Goal: Transaction & Acquisition: Purchase product/service

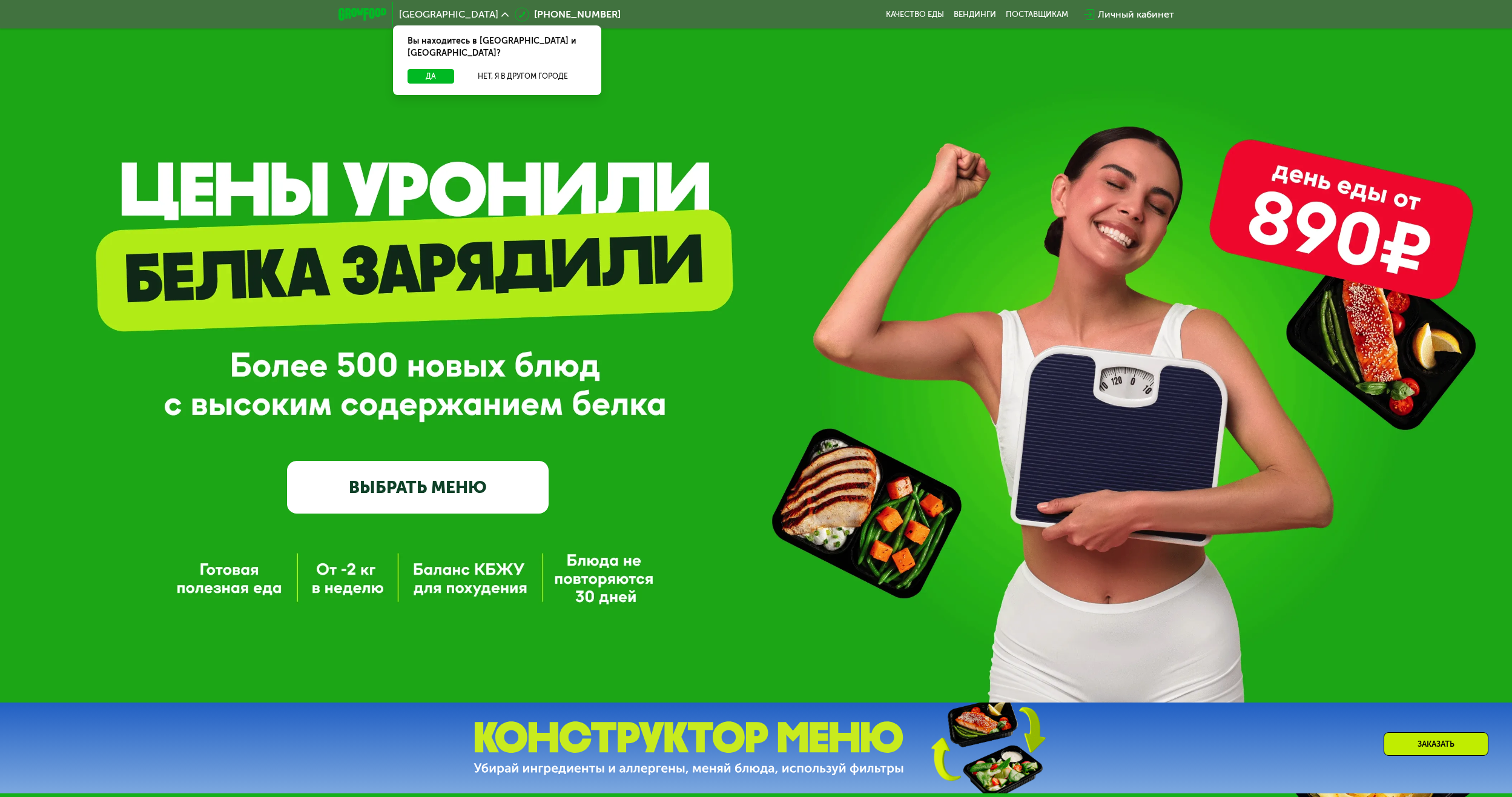
scroll to position [262, 0]
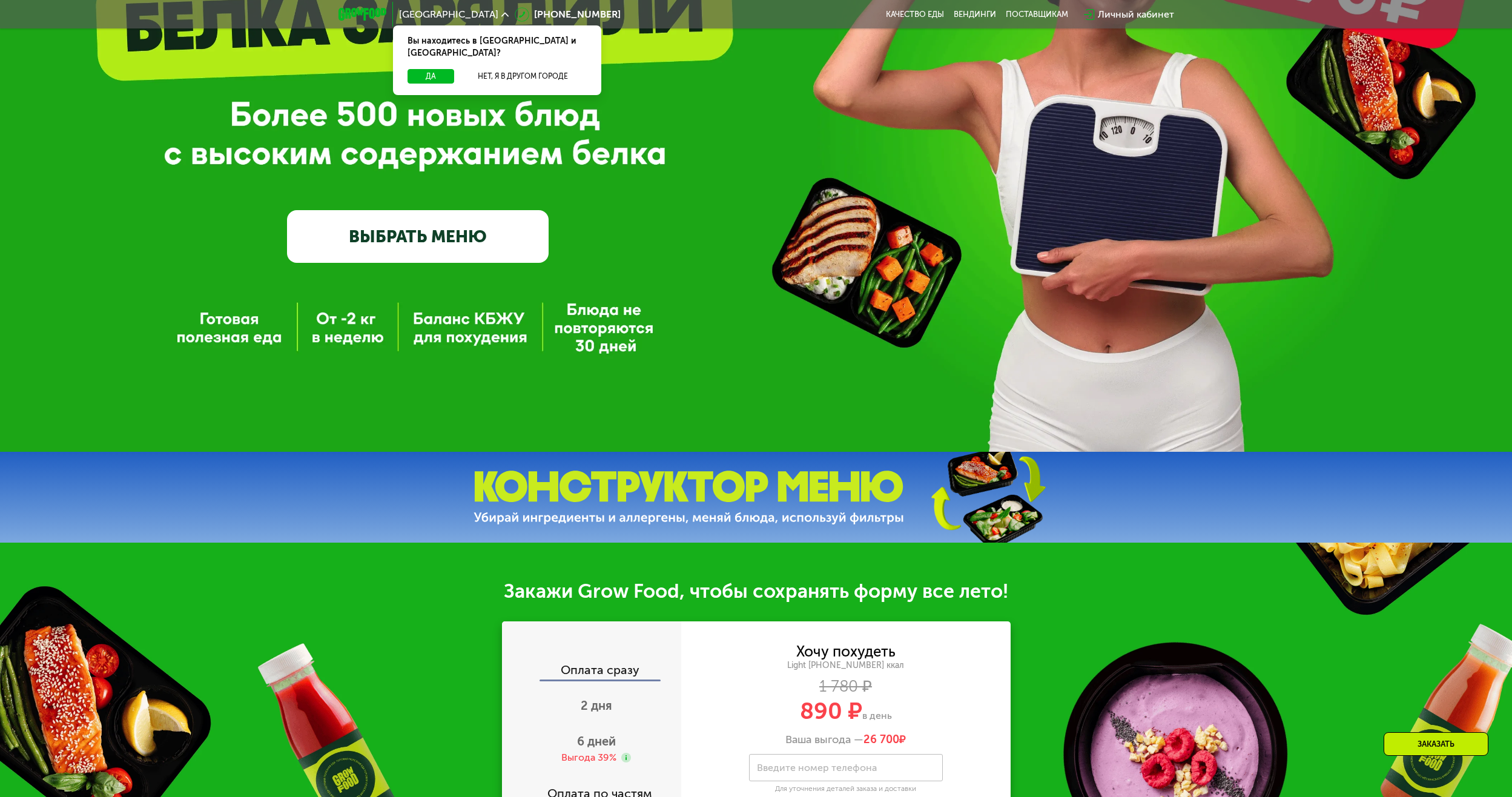
click at [337, 241] on link "ВЫБРАТЬ МЕНЮ" at bounding box center [417, 236] width 261 height 53
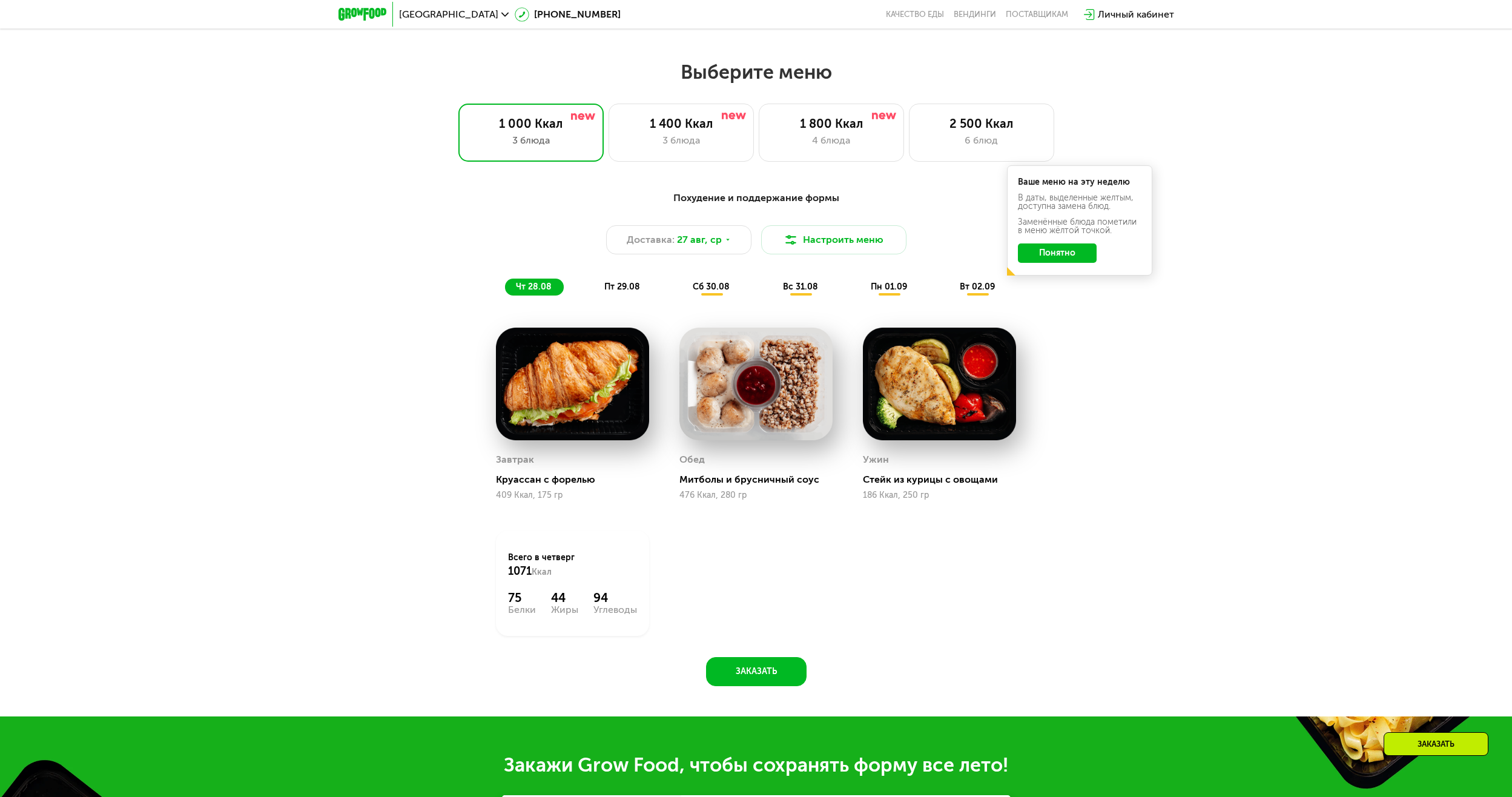
scroll to position [525, 0]
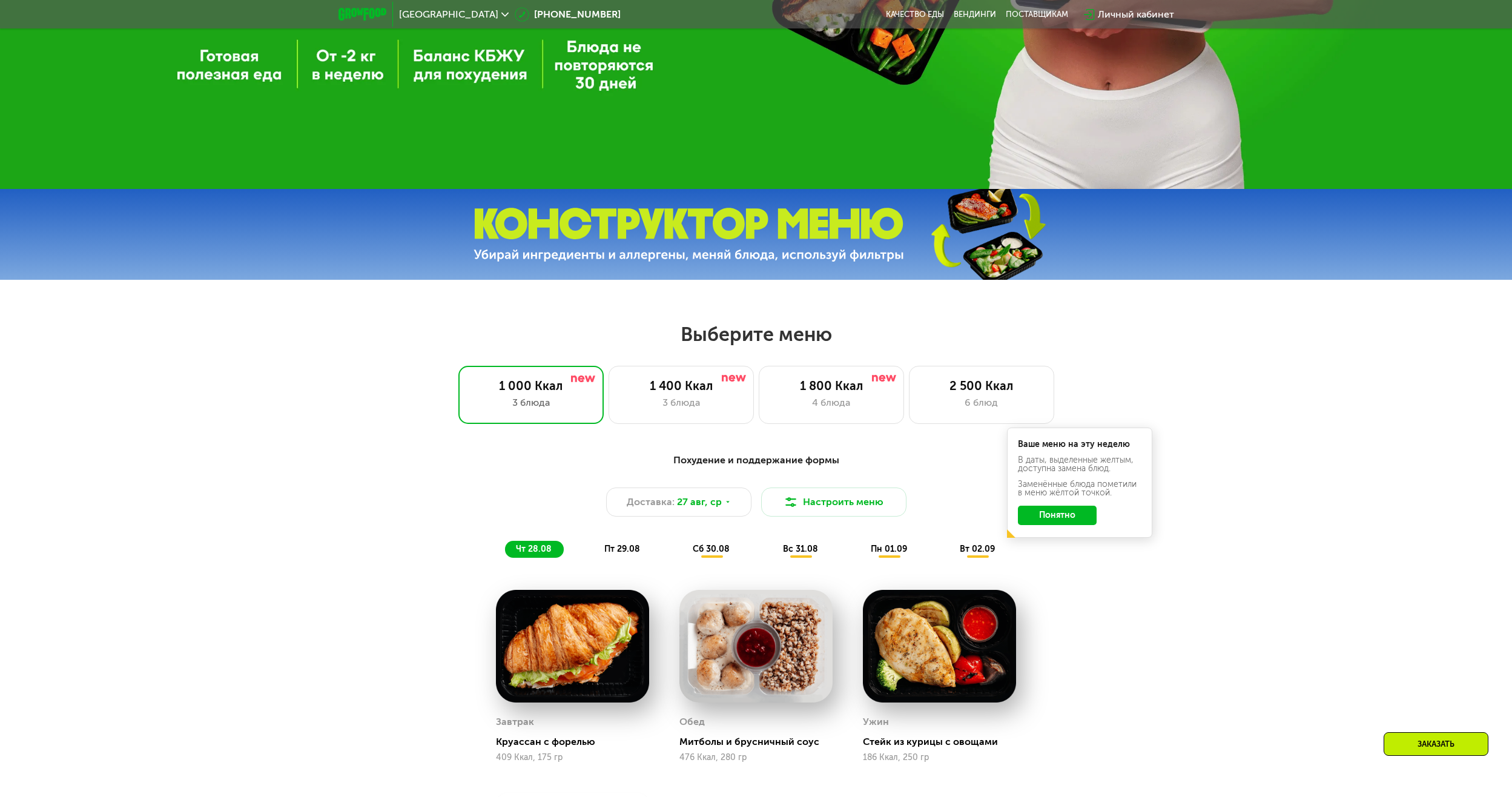
click at [609, 549] on span "пт 29.08" at bounding box center [622, 549] width 36 height 11
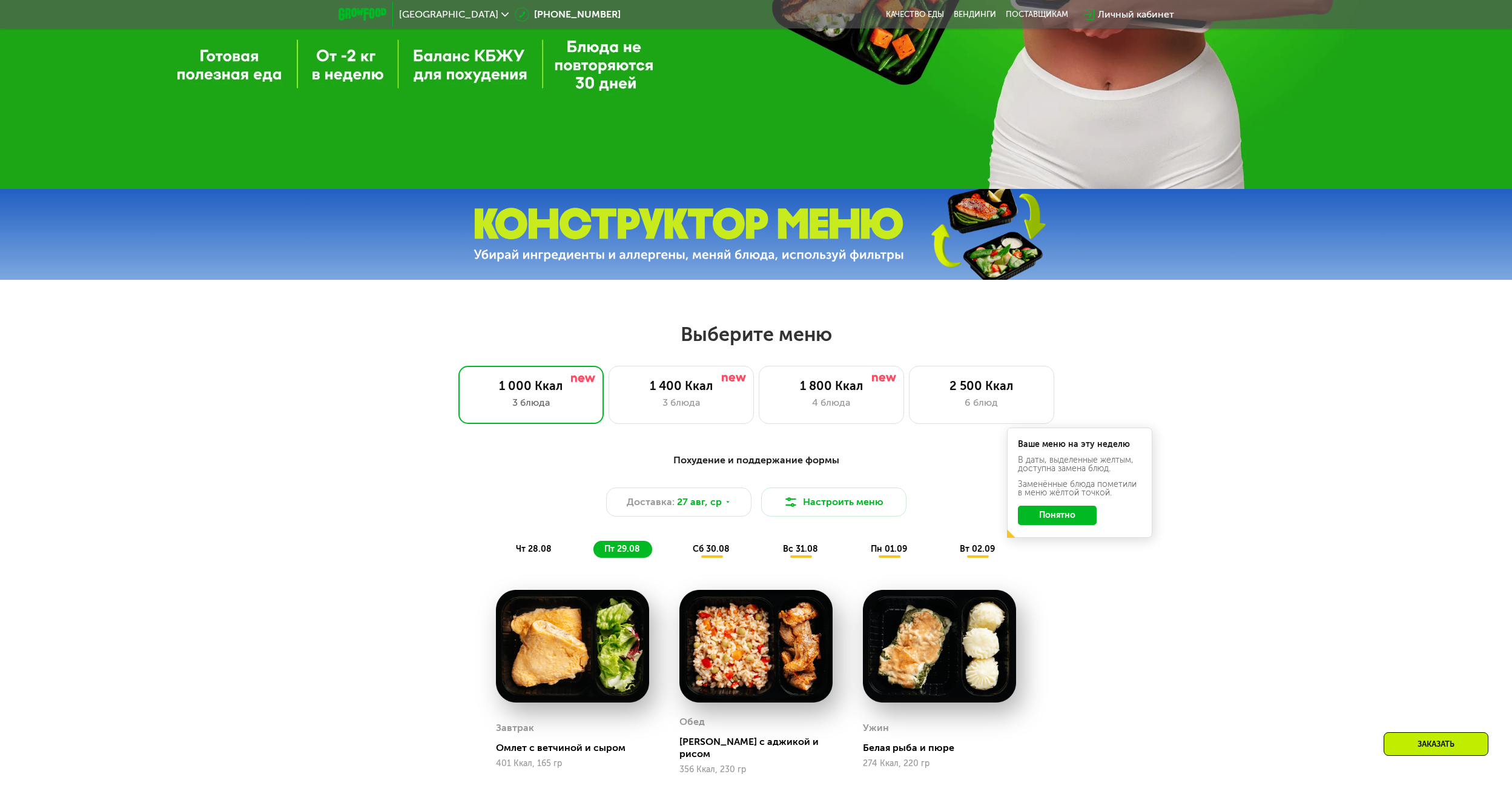
scroll to position [787, 0]
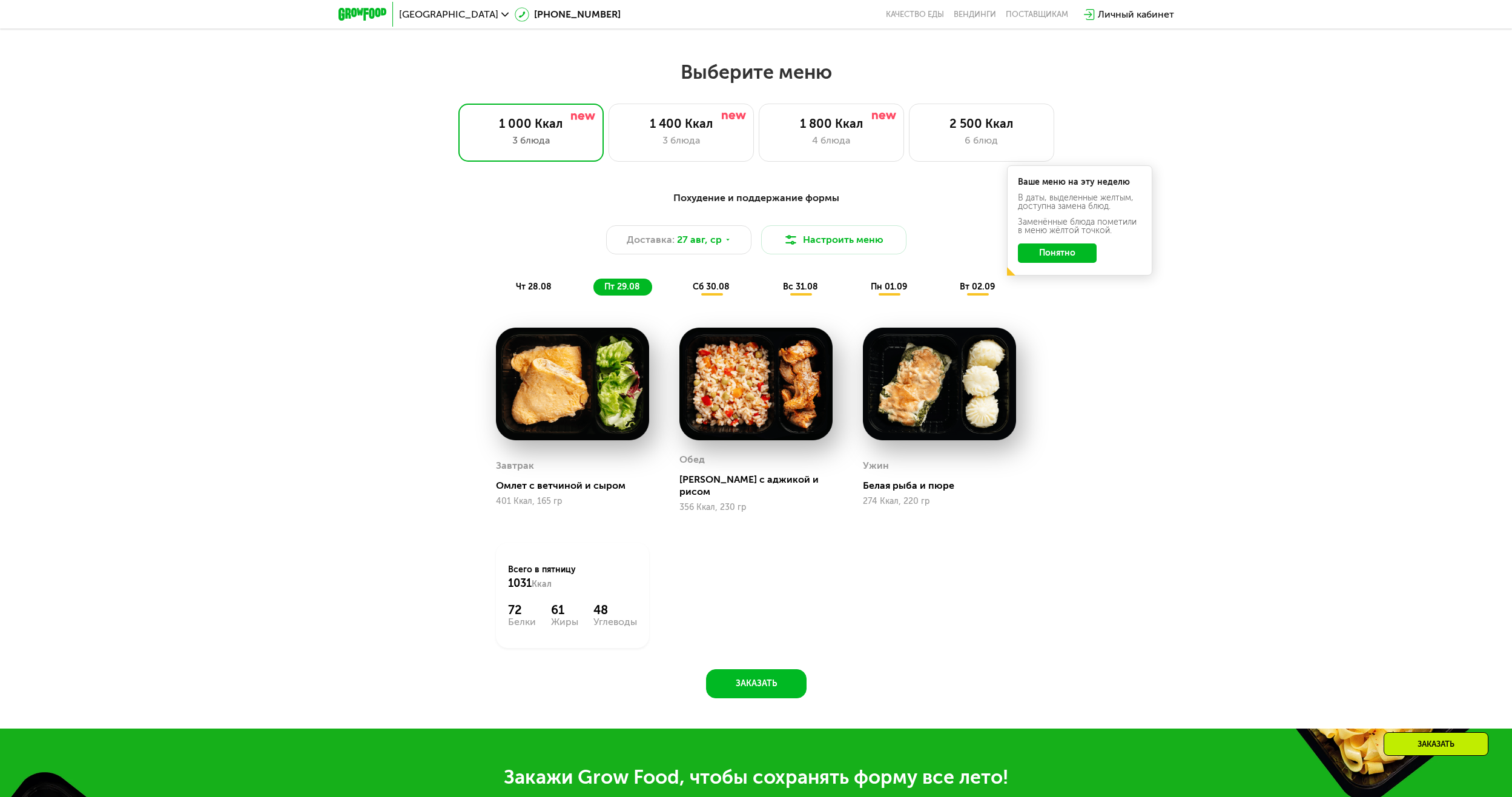
click at [722, 290] on span "сб 30.08" at bounding box center [711, 287] width 37 height 11
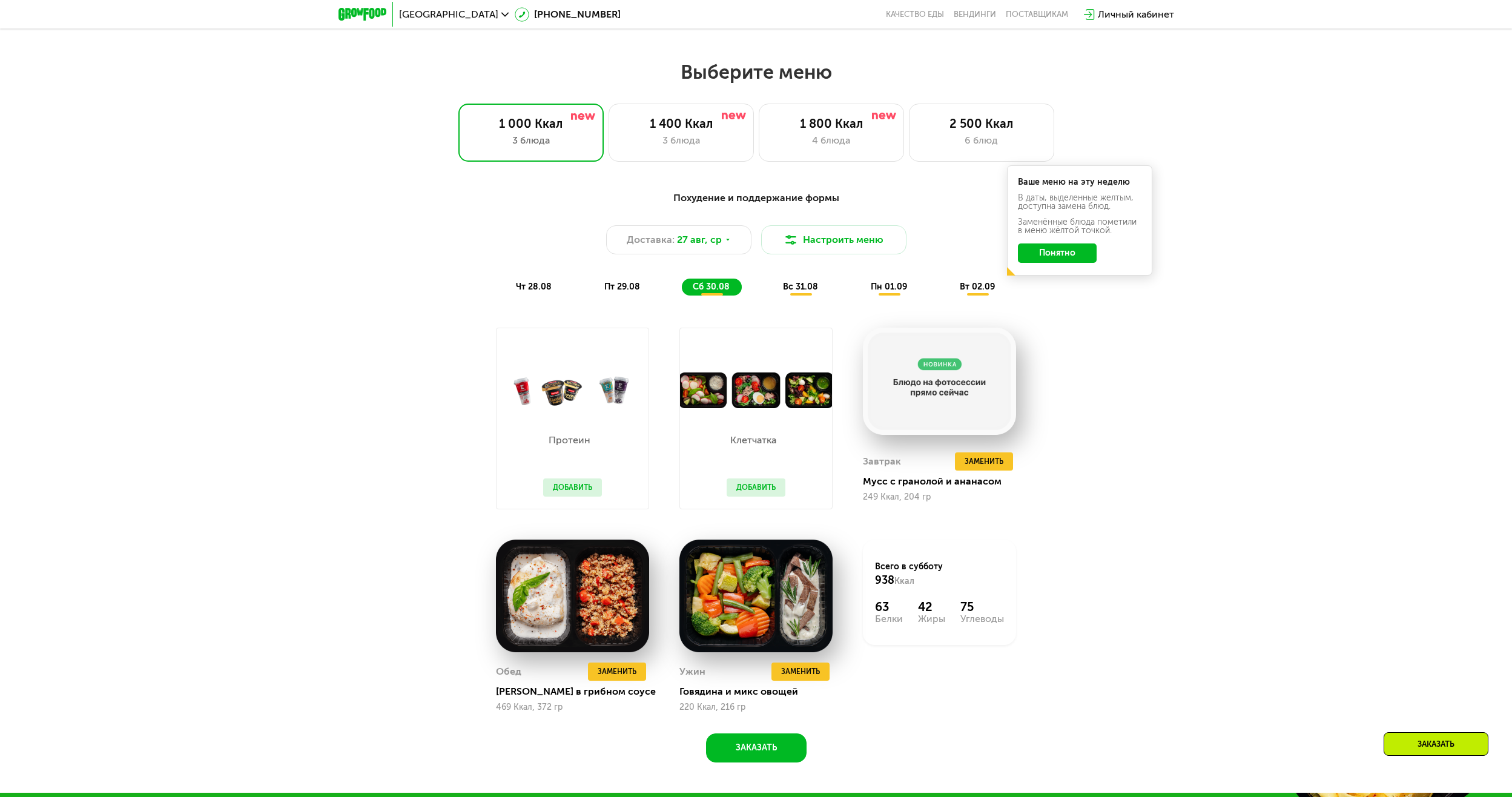
click at [860, 295] on div "вс 31.08" at bounding box center [889, 287] width 59 height 17
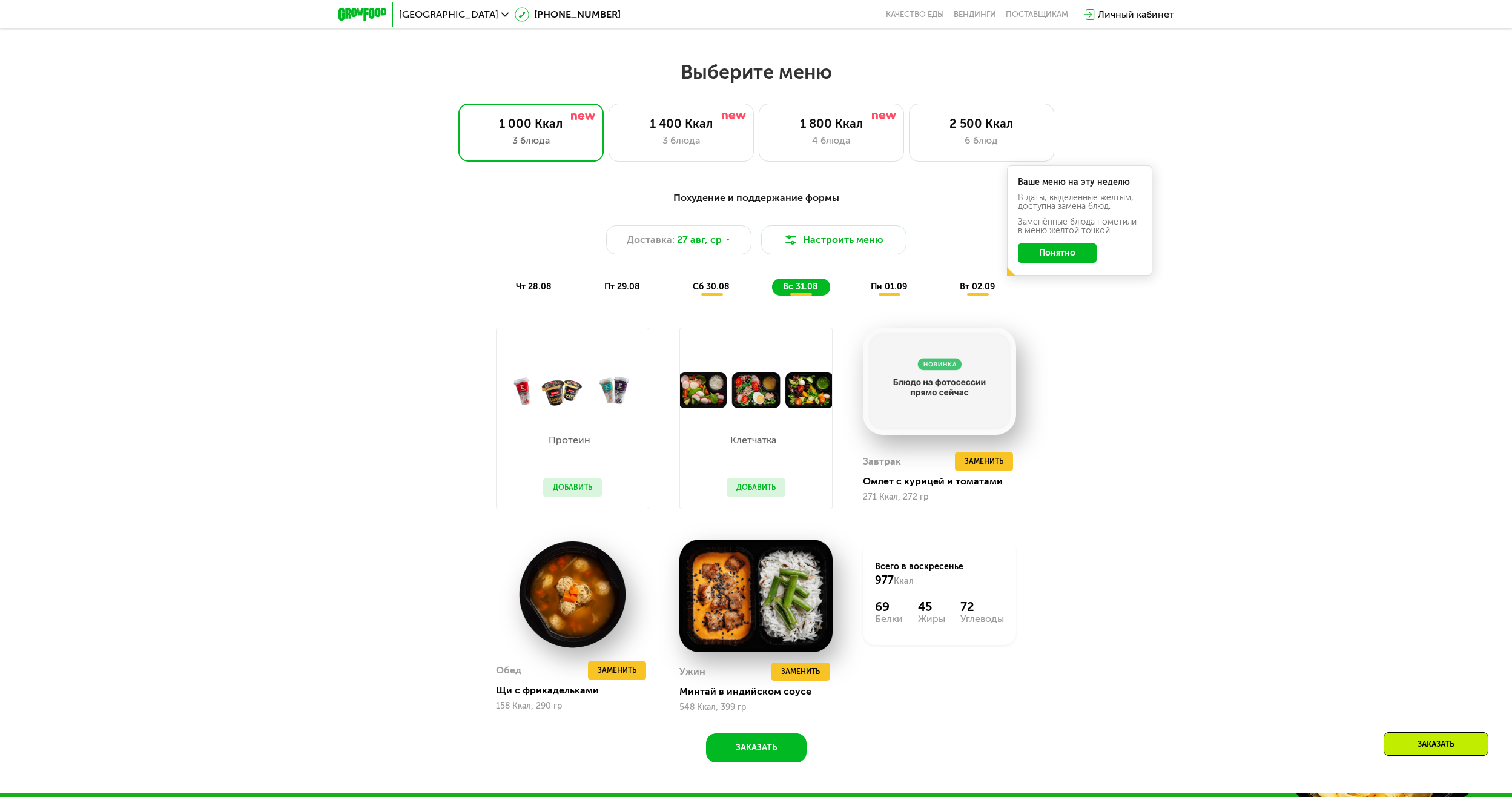
click at [566, 397] on img at bounding box center [573, 390] width 152 height 36
click at [949, 295] on div "пн 01.09" at bounding box center [978, 287] width 58 height 17
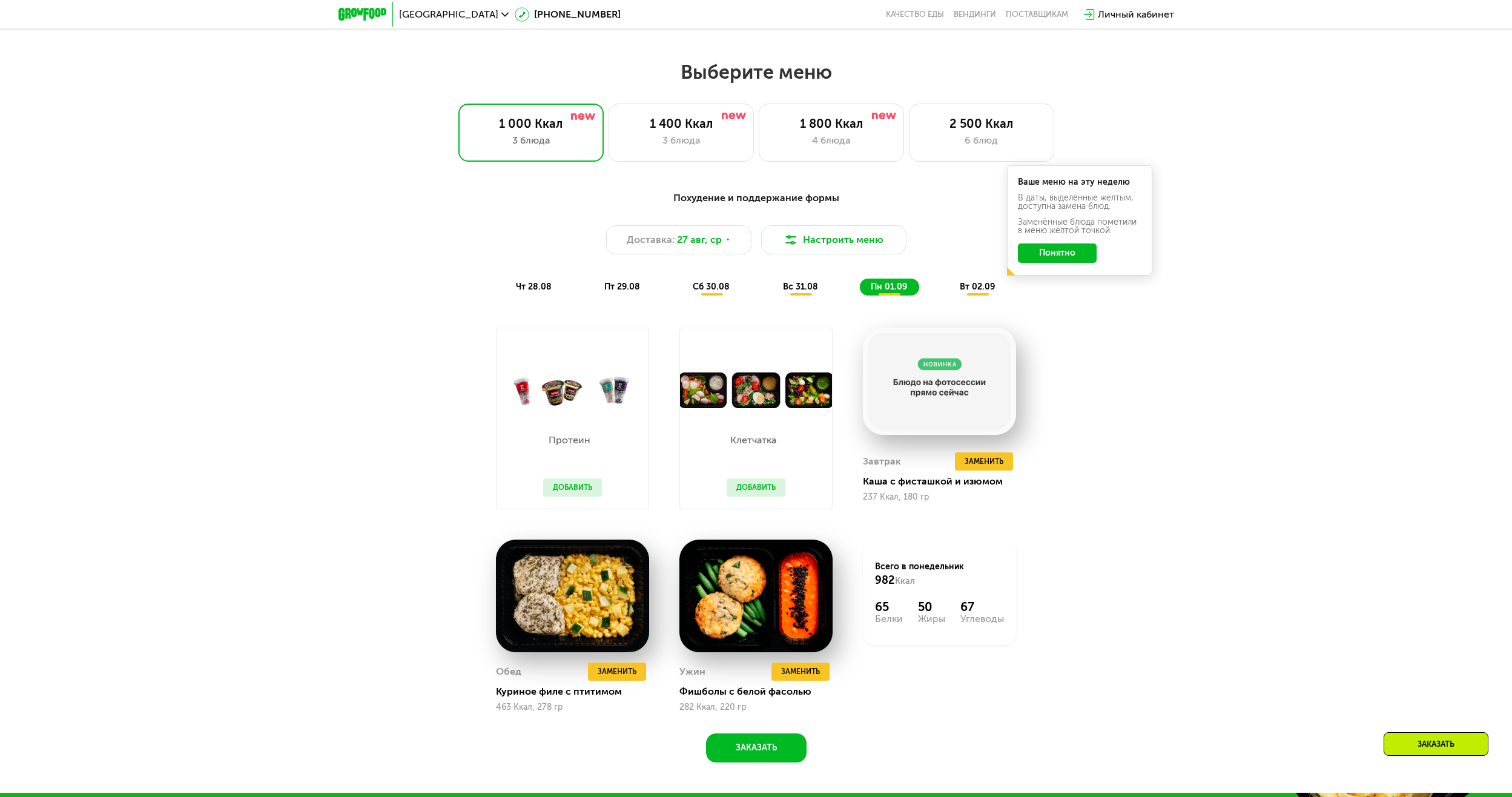
click at [1067, 257] on button "Понятно" at bounding box center [1057, 252] width 79 height 19
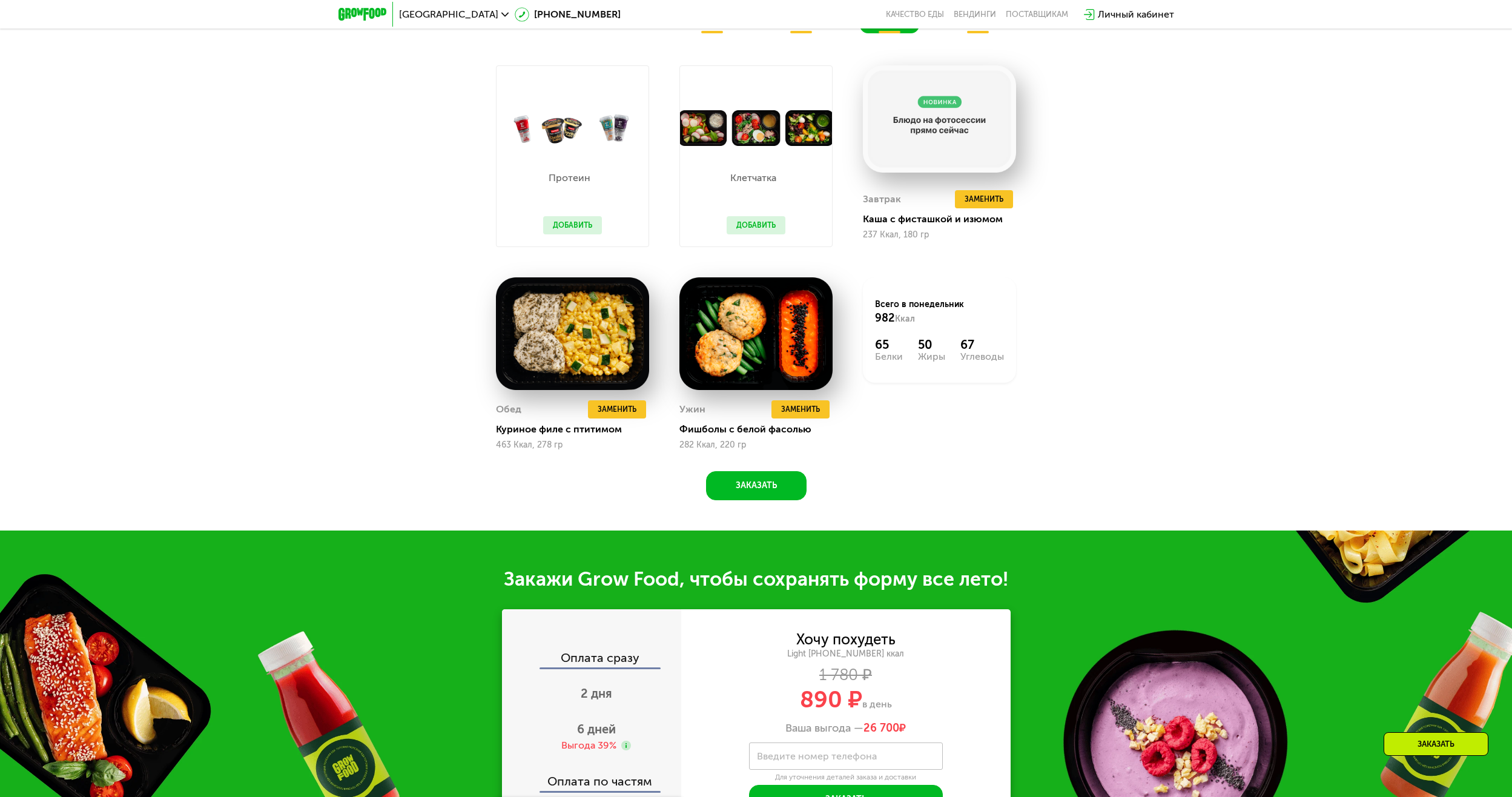
scroll to position [1312, 0]
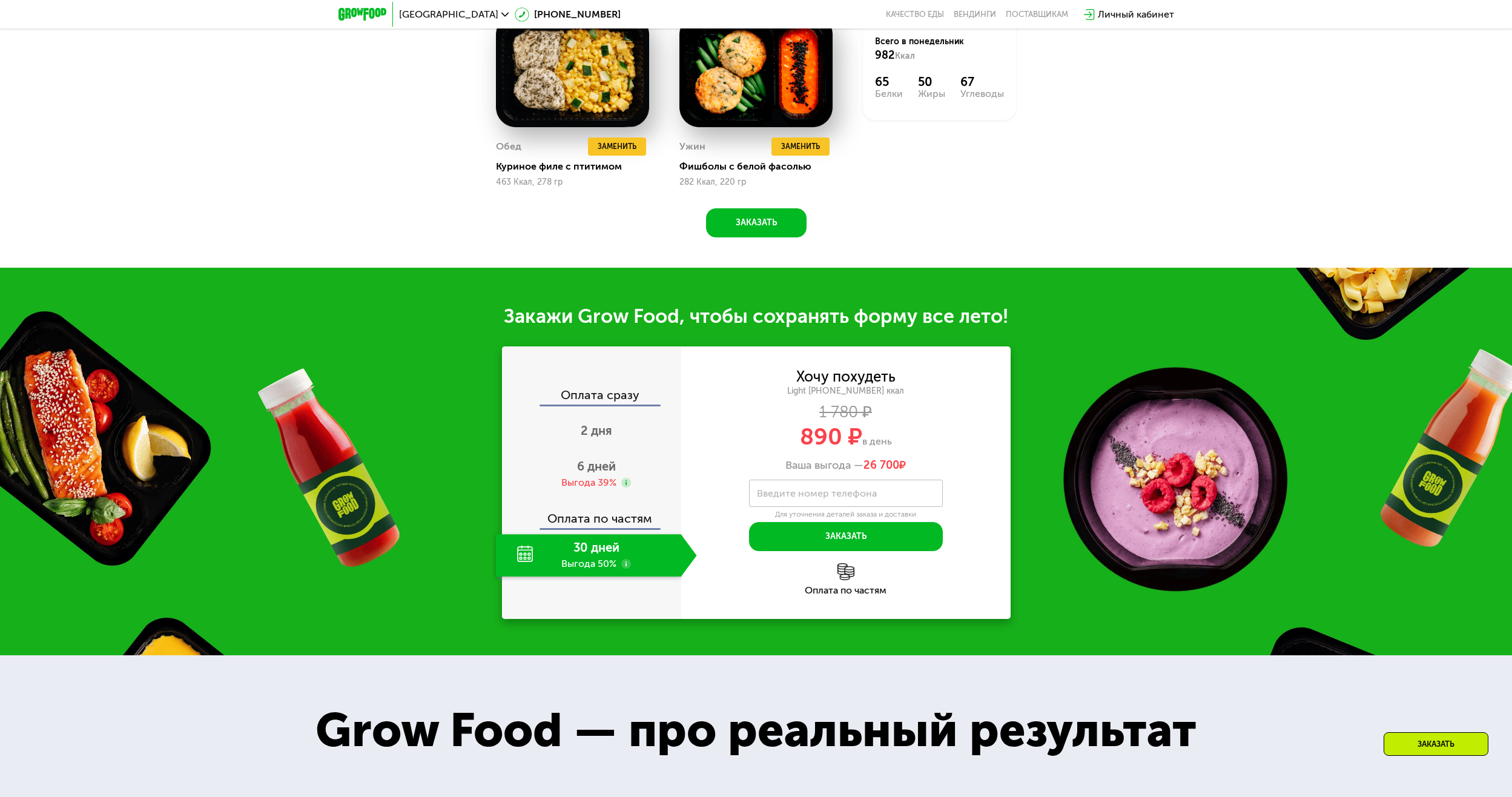
click at [597, 552] on div "30 дней Выгода 50%" at bounding box center [588, 555] width 185 height 42
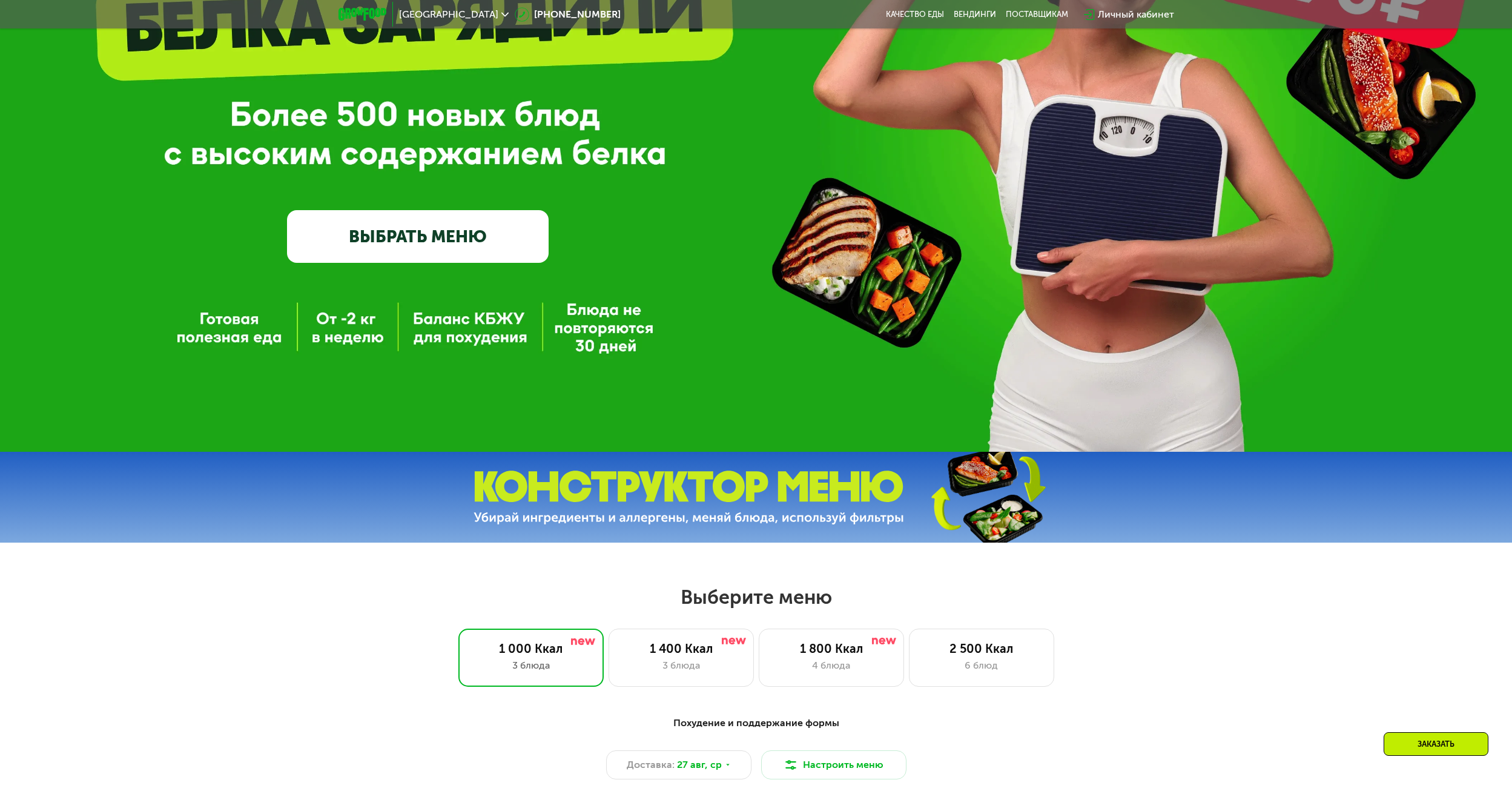
scroll to position [787, 0]
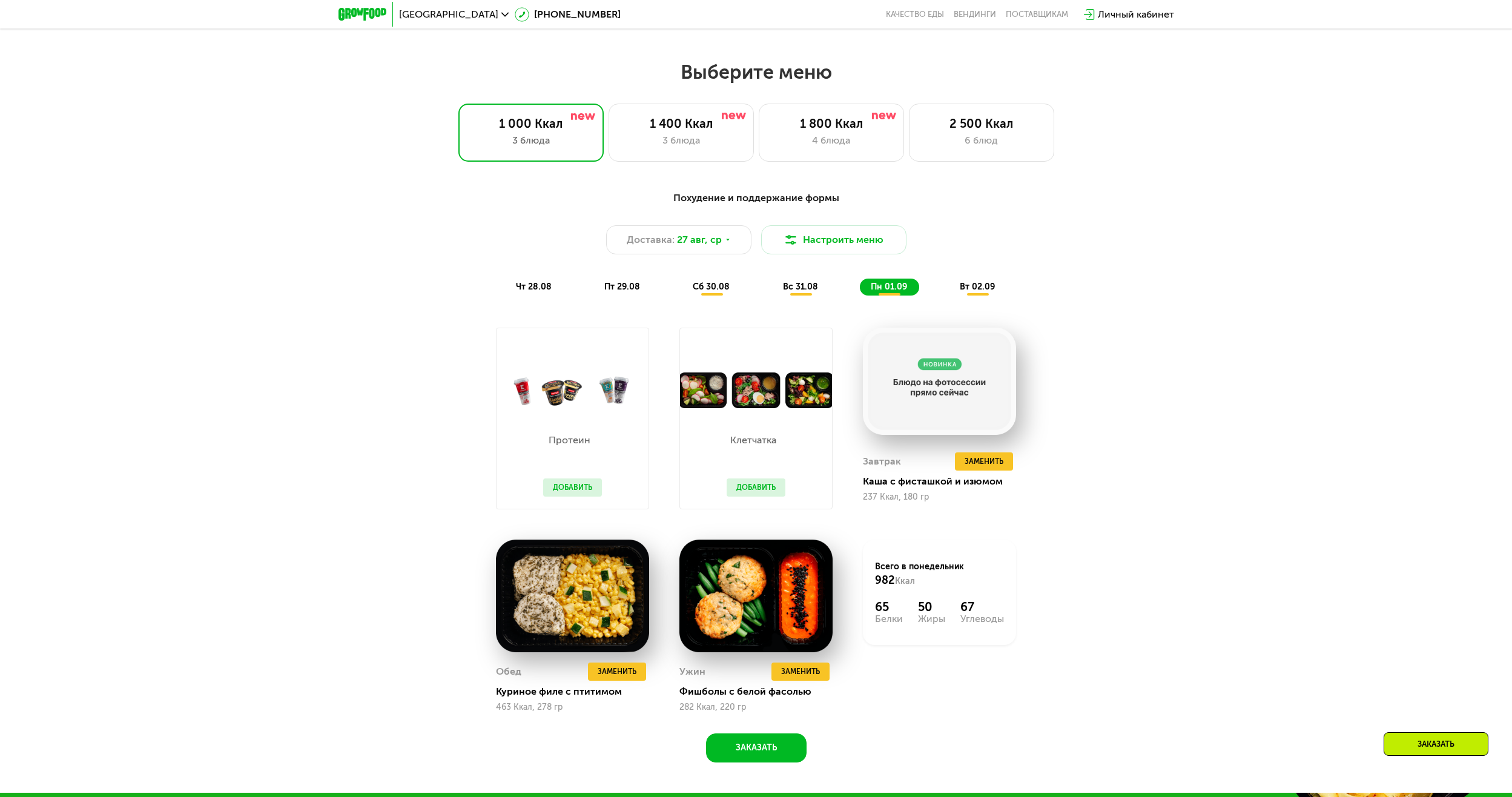
click at [992, 290] on span "вт 02.09" at bounding box center [977, 287] width 35 height 11
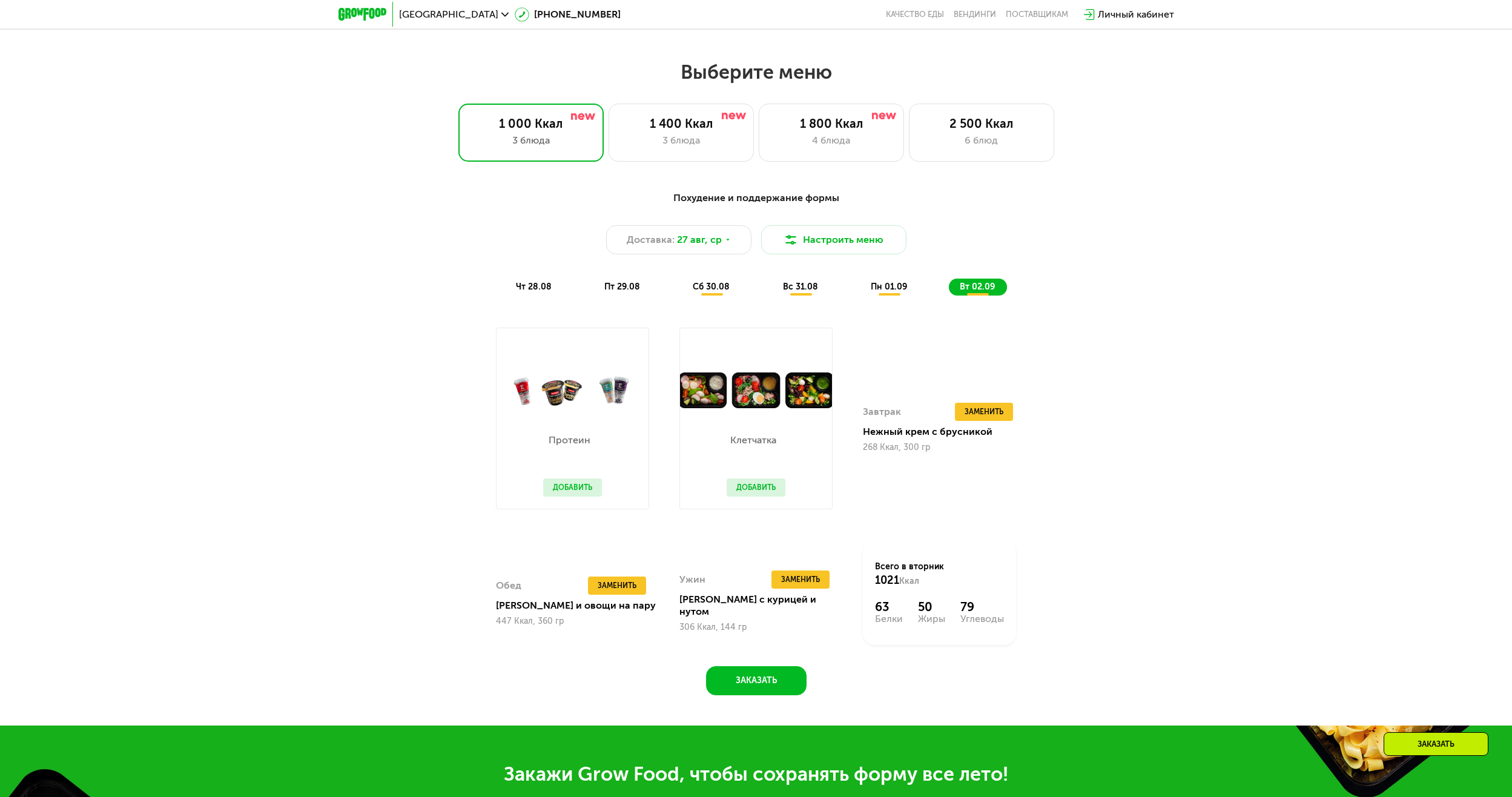
scroll to position [1049, 0]
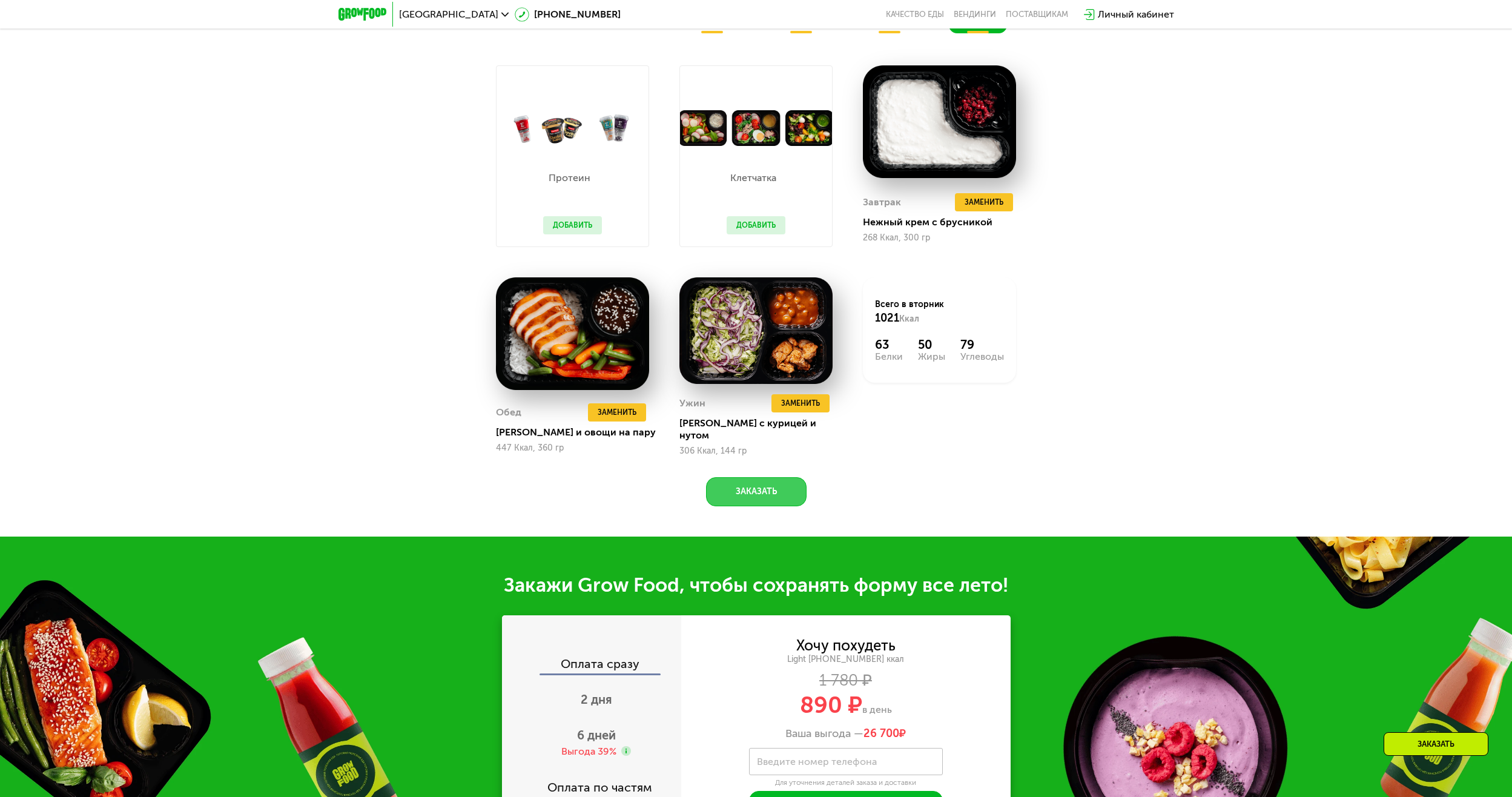
click at [768, 492] on button "Заказать" at bounding box center [756, 491] width 101 height 29
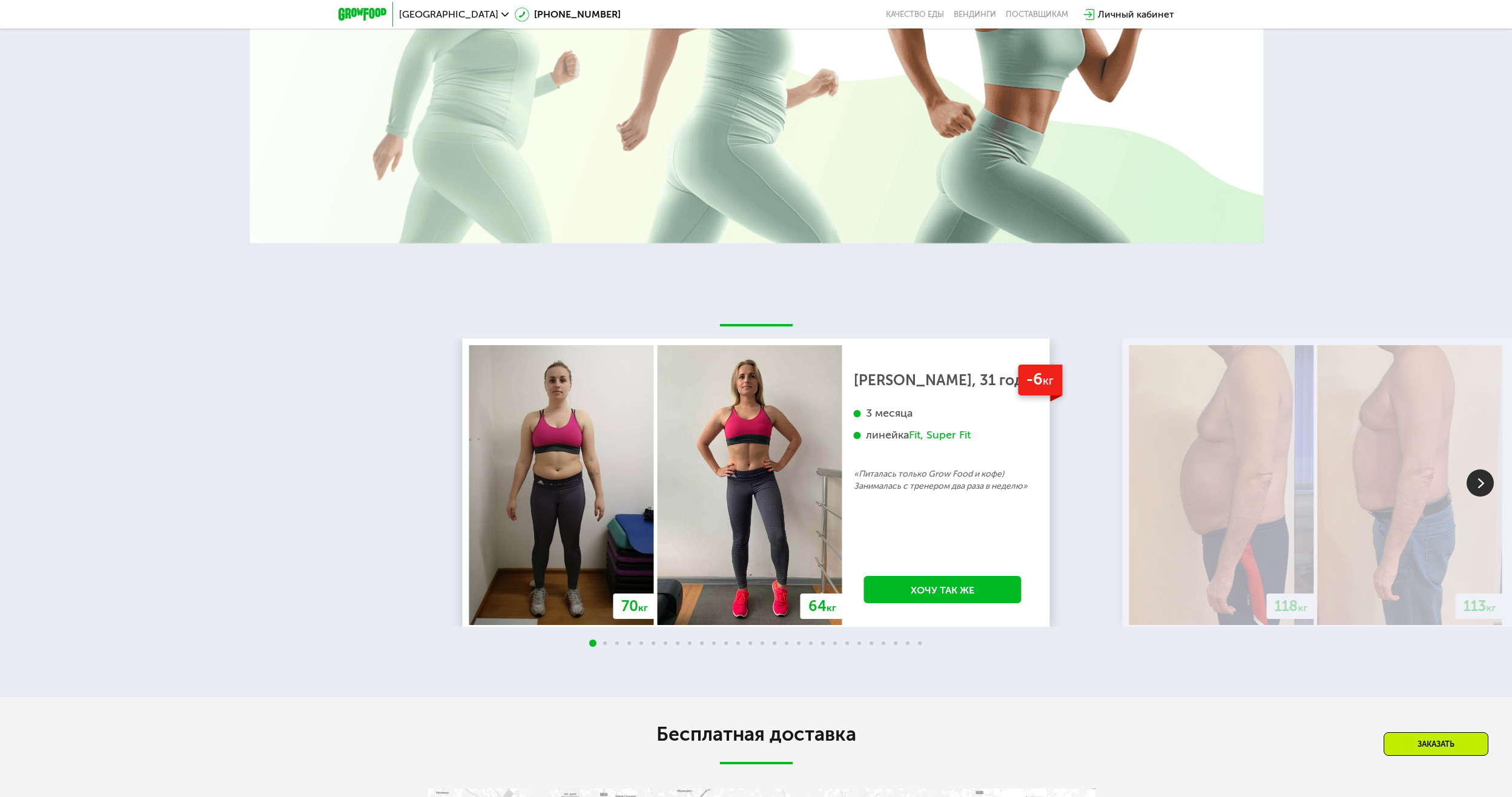
scroll to position [2633, 0]
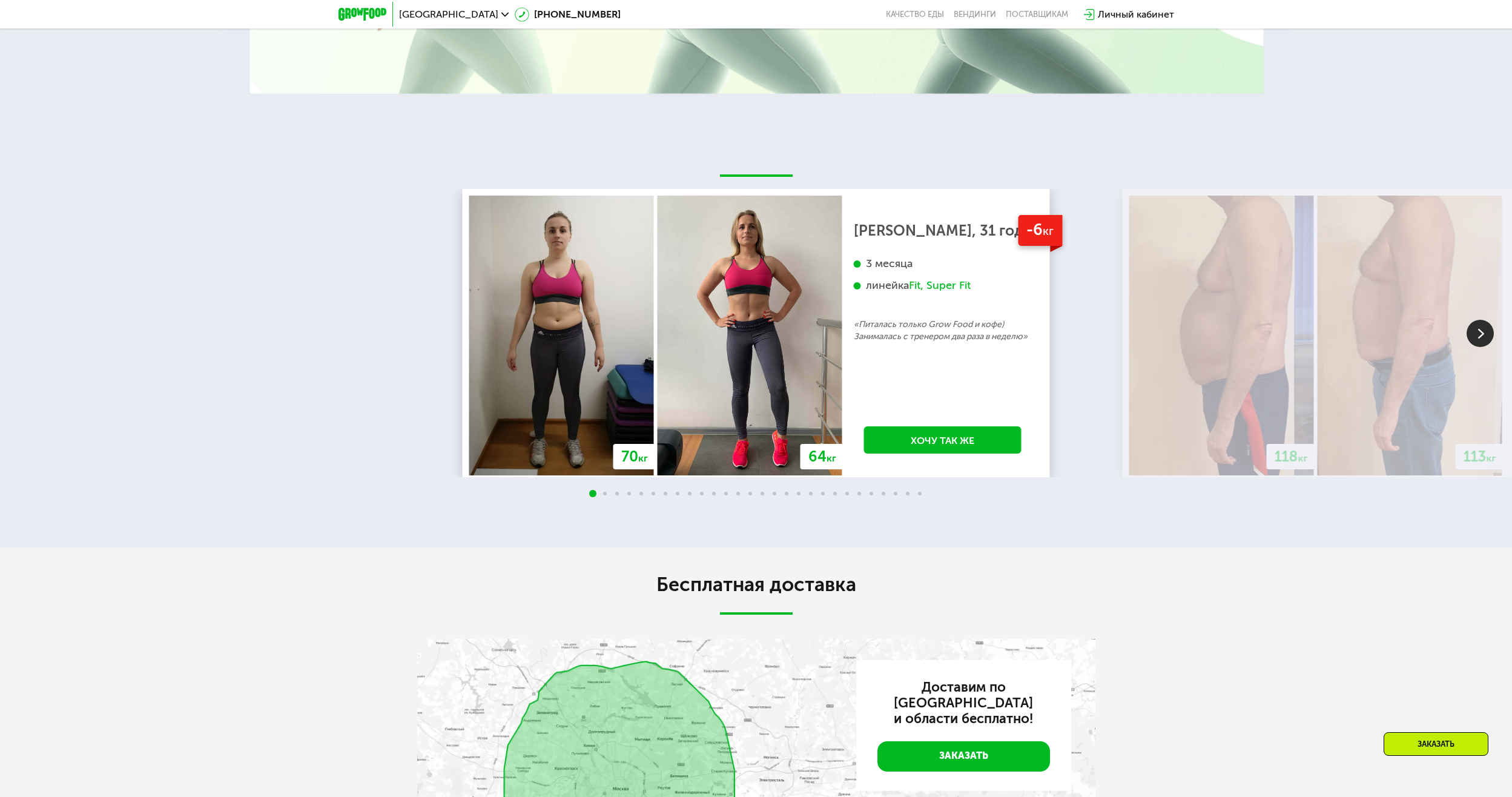
click at [1477, 329] on img at bounding box center [1480, 333] width 27 height 27
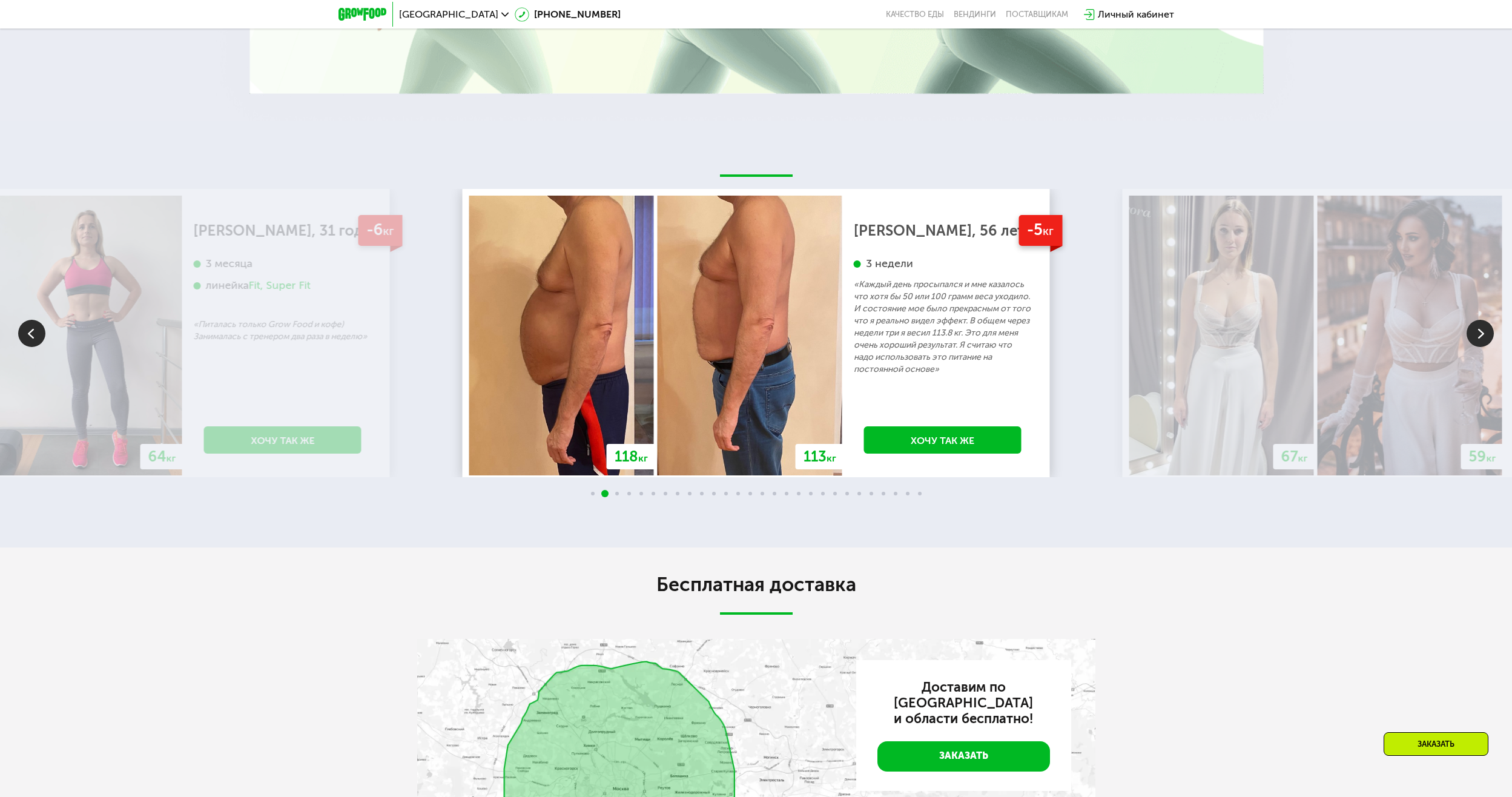
click at [1477, 329] on img at bounding box center [1480, 333] width 27 height 27
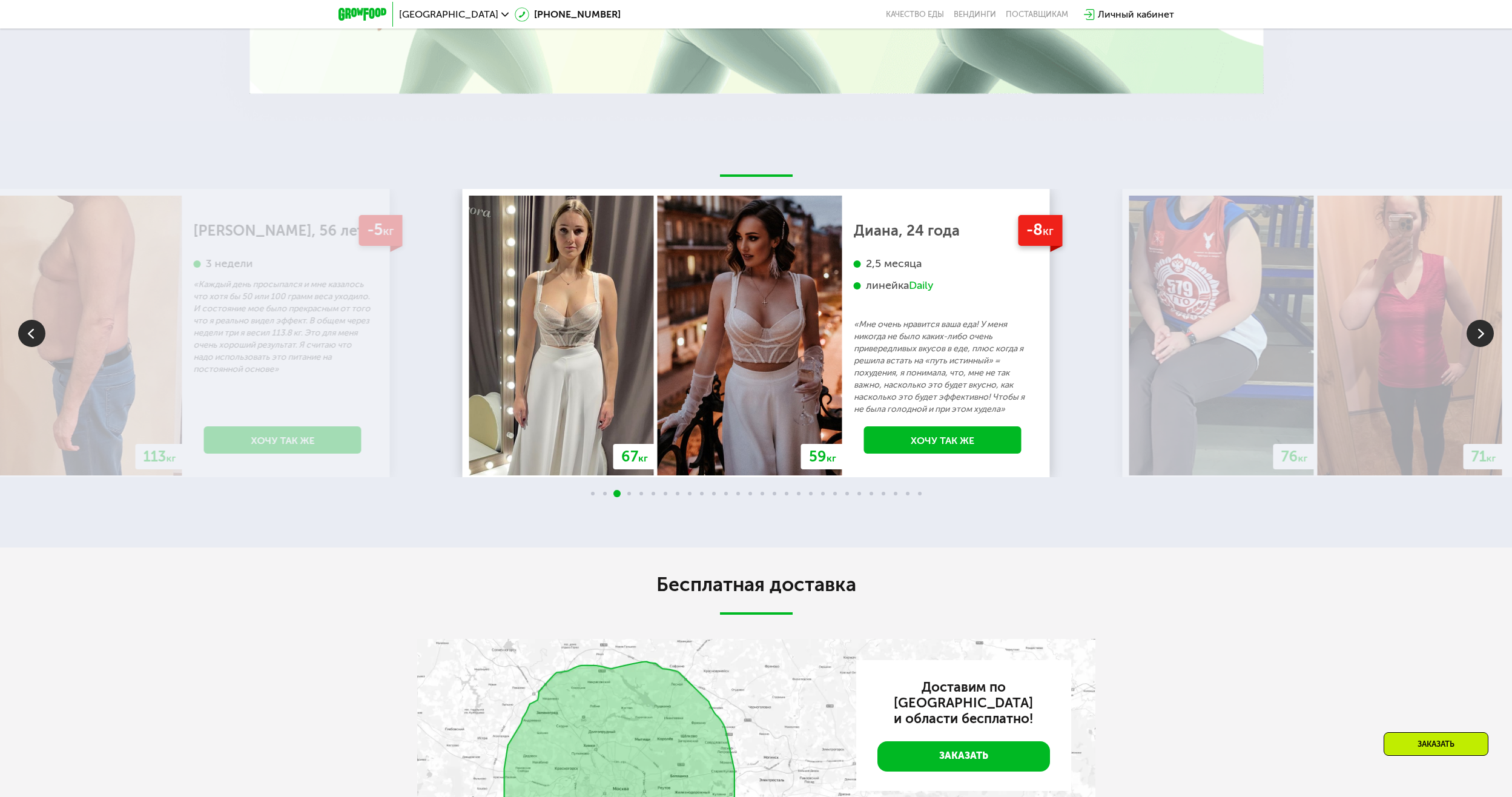
click at [1477, 329] on img at bounding box center [1480, 333] width 27 height 27
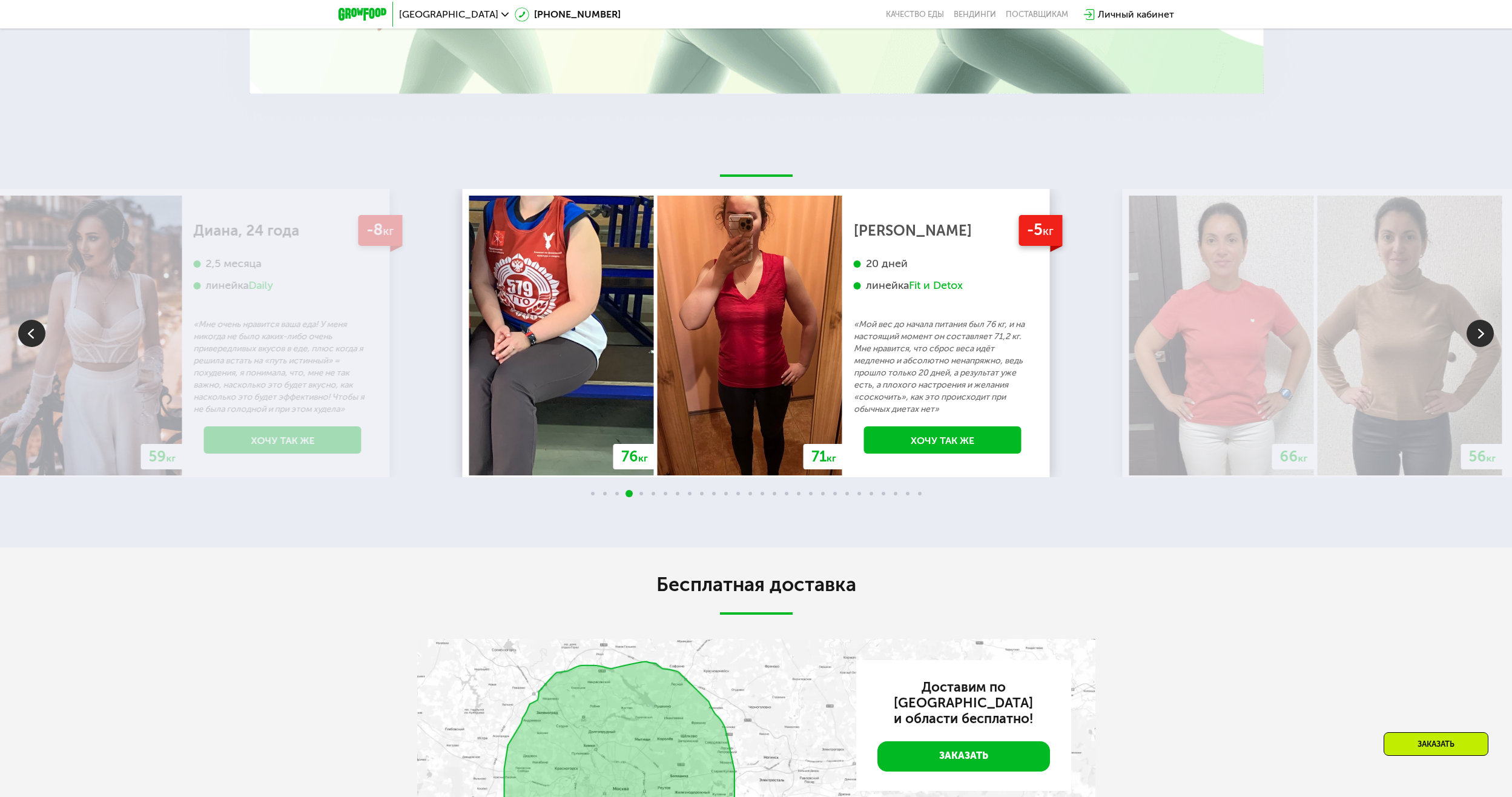
click at [1477, 329] on img at bounding box center [1480, 333] width 27 height 27
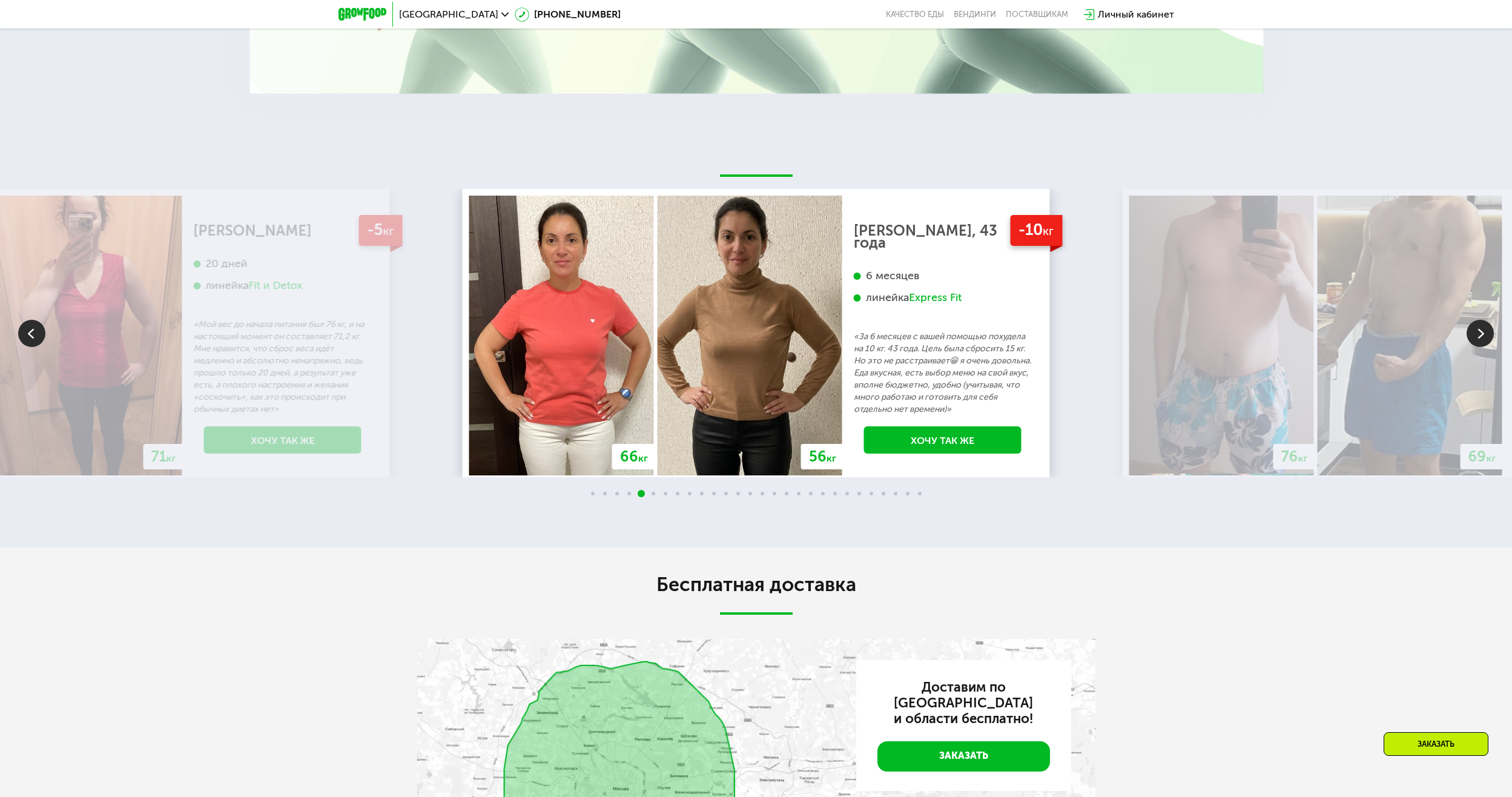
click at [1477, 329] on img at bounding box center [1480, 333] width 27 height 27
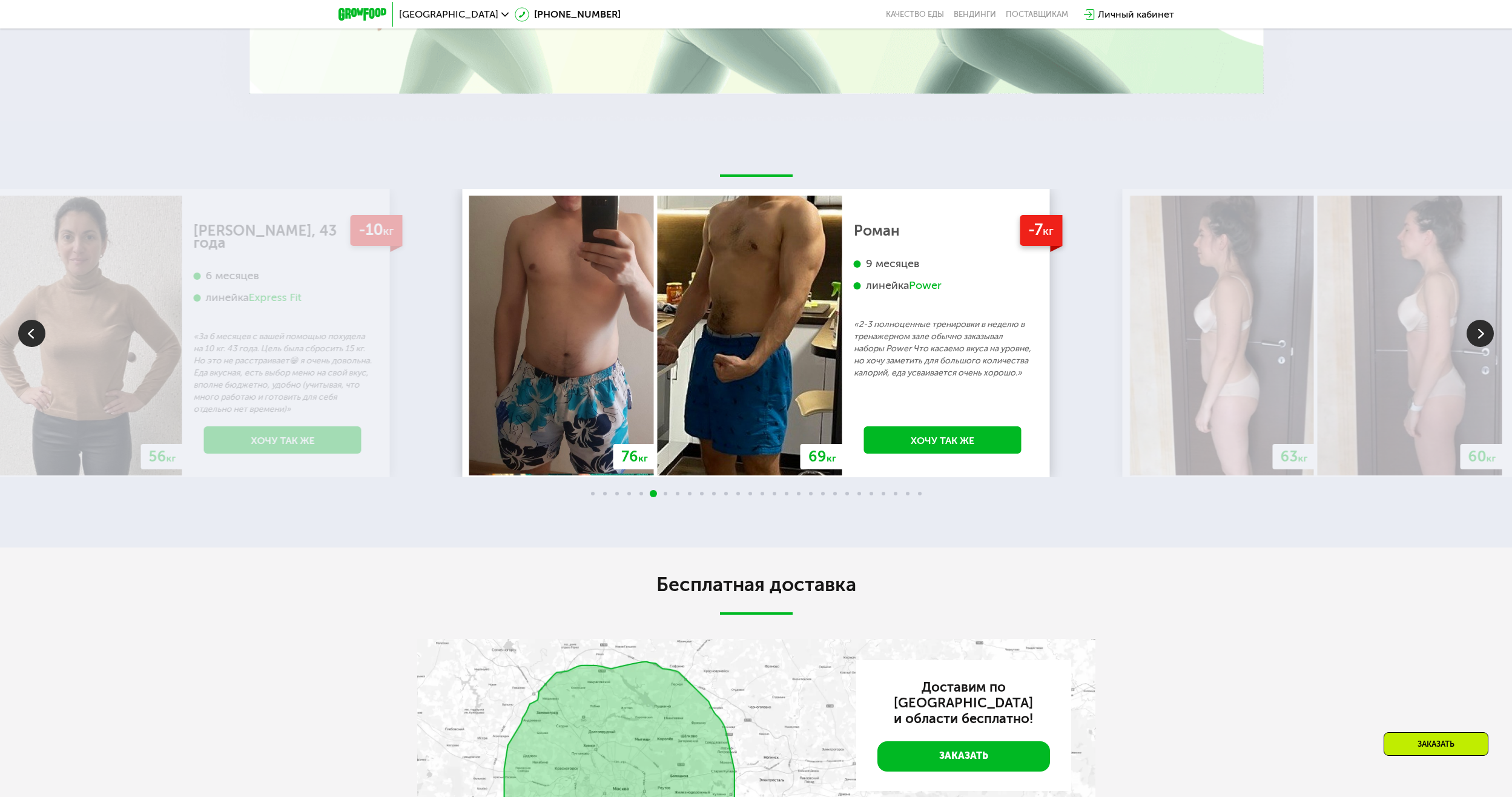
click at [1477, 329] on img at bounding box center [1480, 333] width 27 height 27
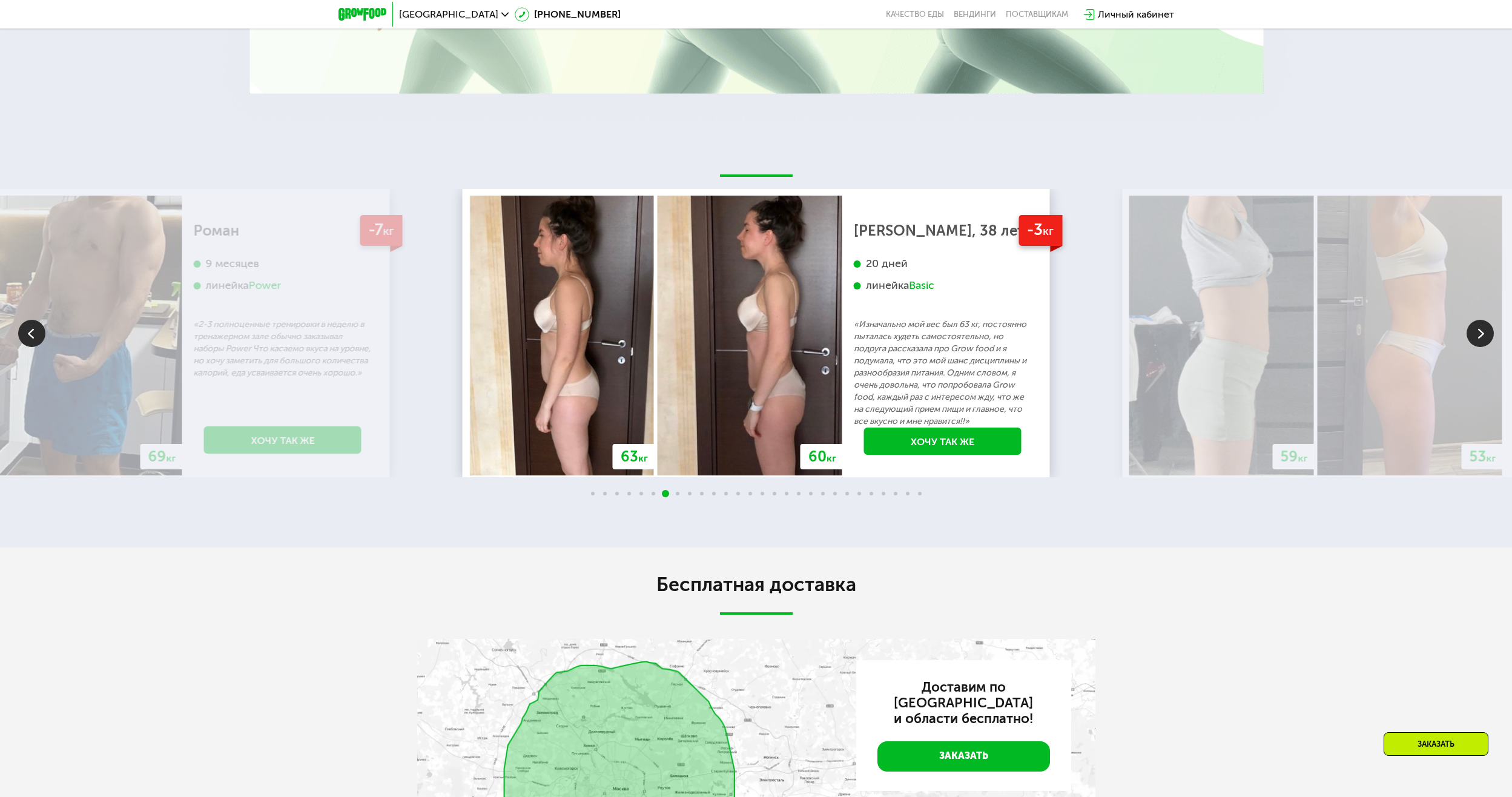
click at [1477, 329] on img at bounding box center [1480, 333] width 27 height 27
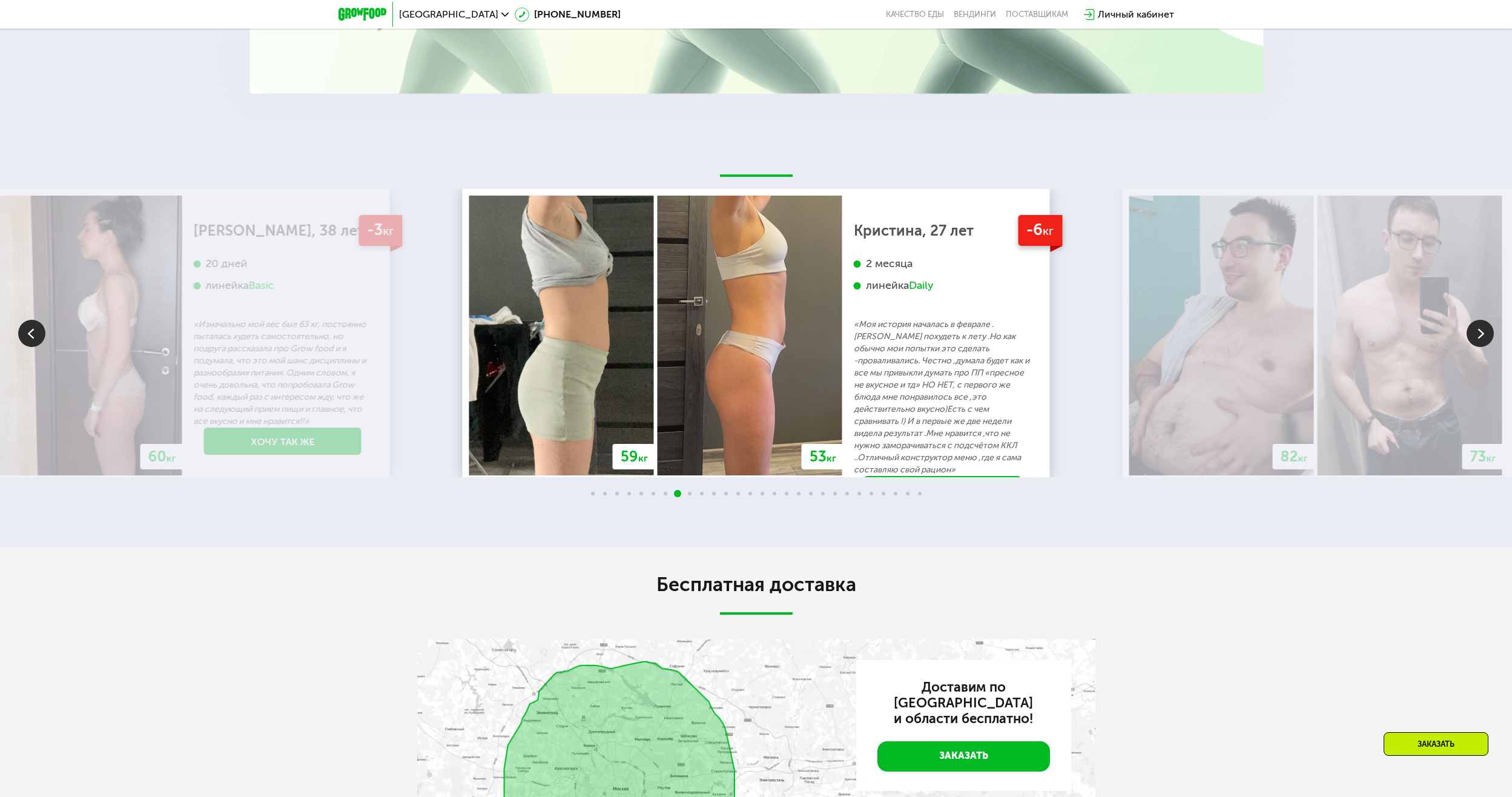
click at [1477, 329] on img at bounding box center [1480, 333] width 27 height 27
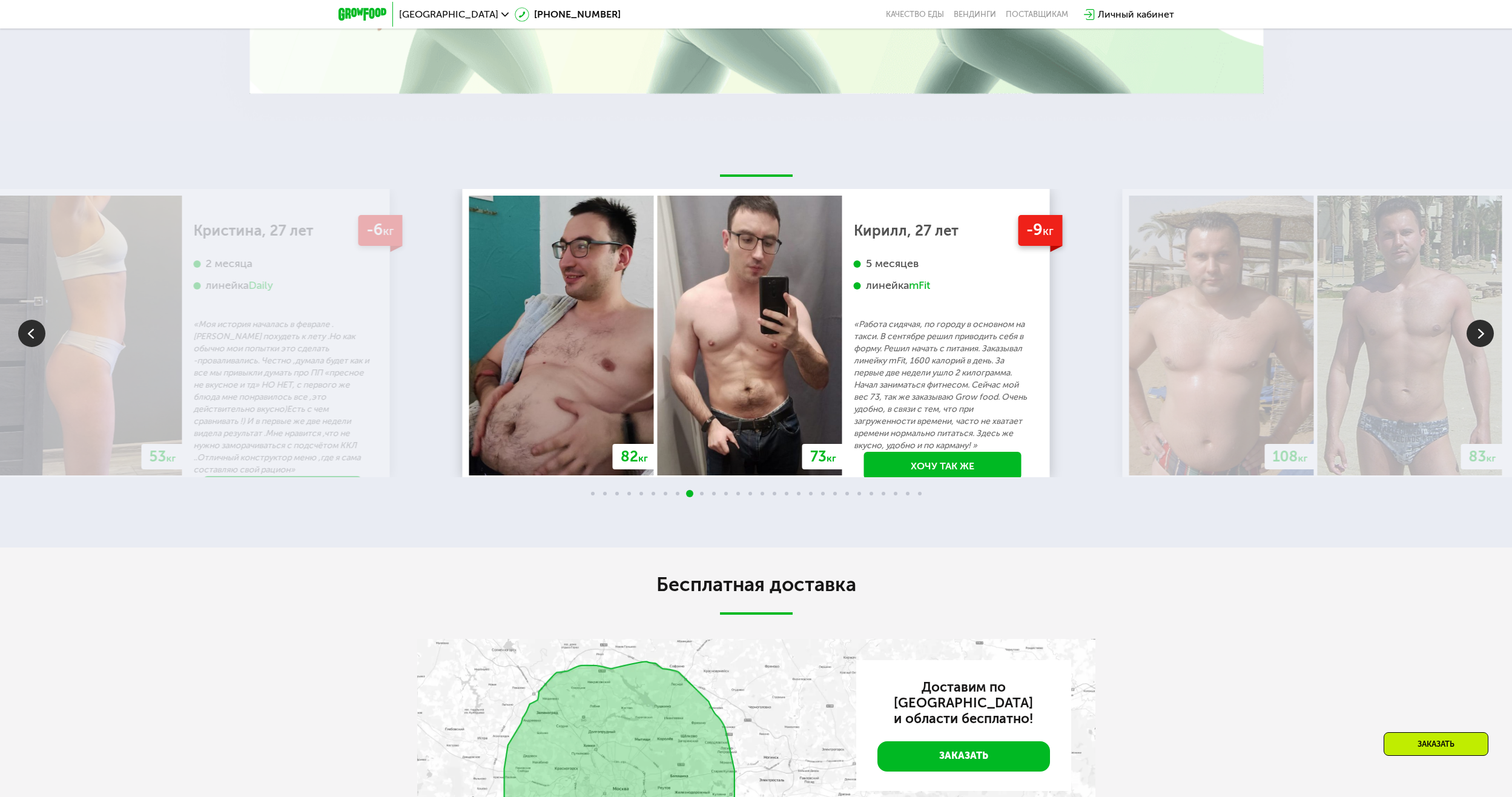
click at [1477, 329] on img at bounding box center [1480, 333] width 27 height 27
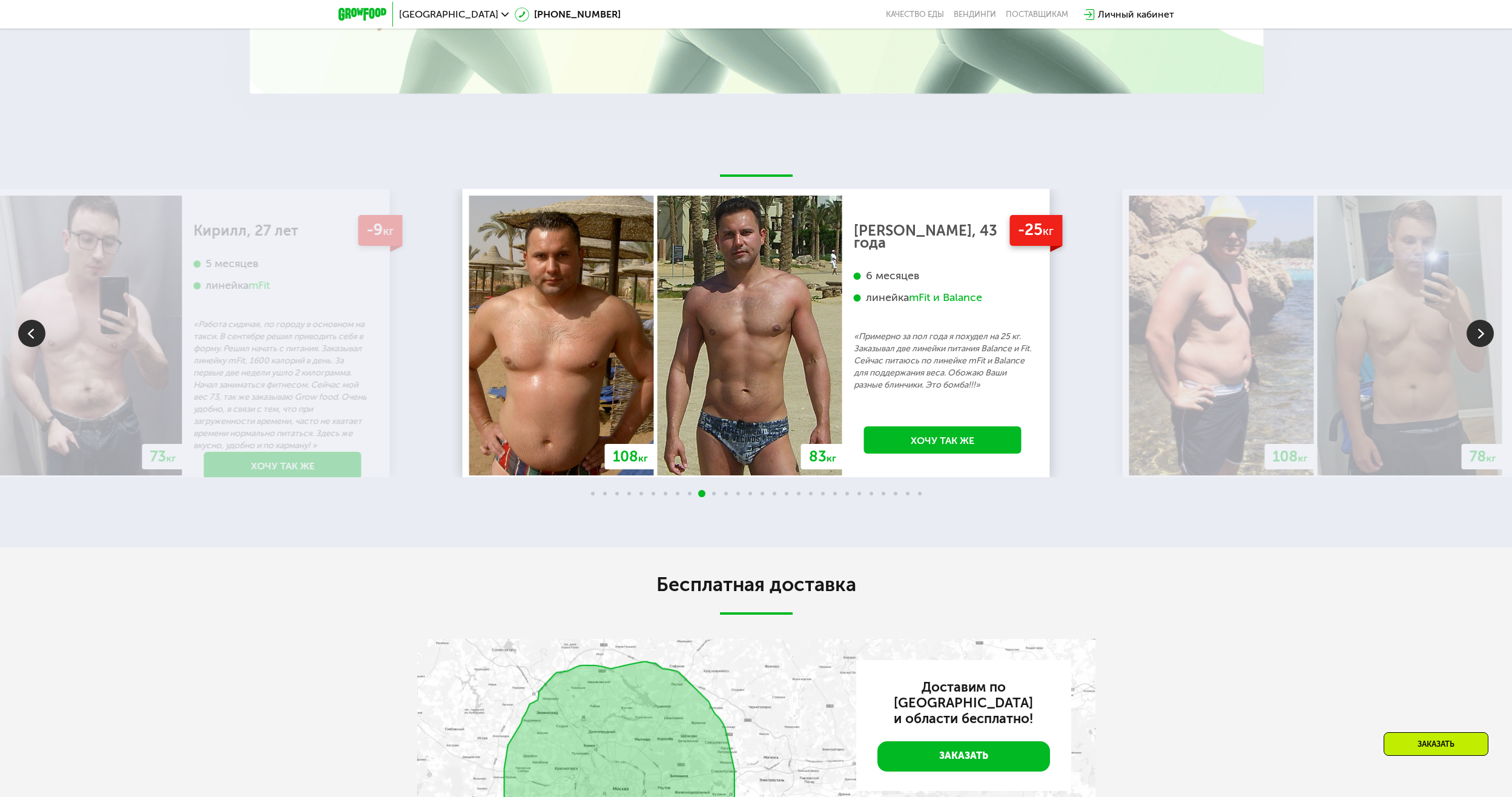
click at [1477, 329] on img at bounding box center [1480, 333] width 27 height 27
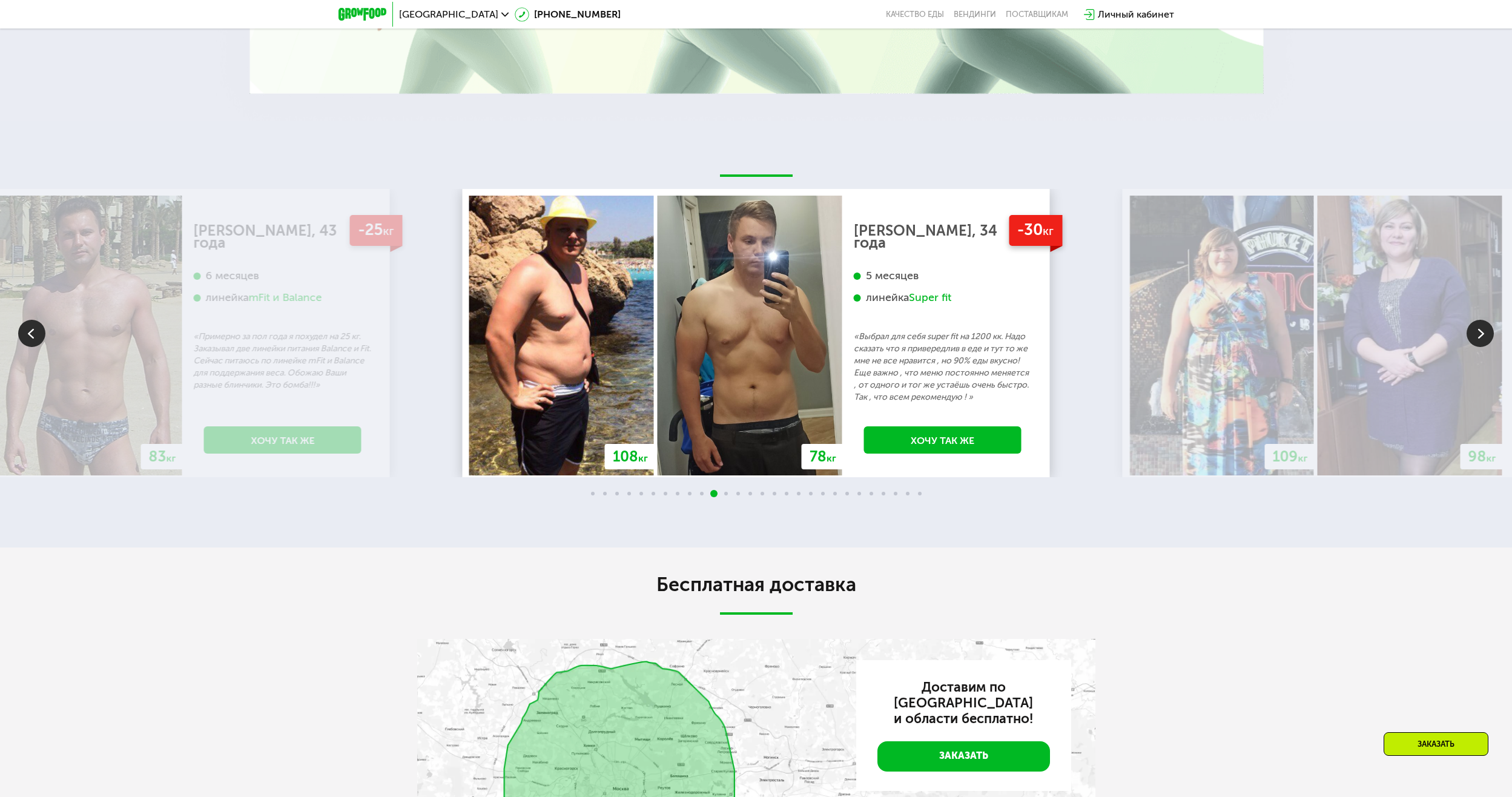
click at [1477, 329] on img at bounding box center [1480, 333] width 27 height 27
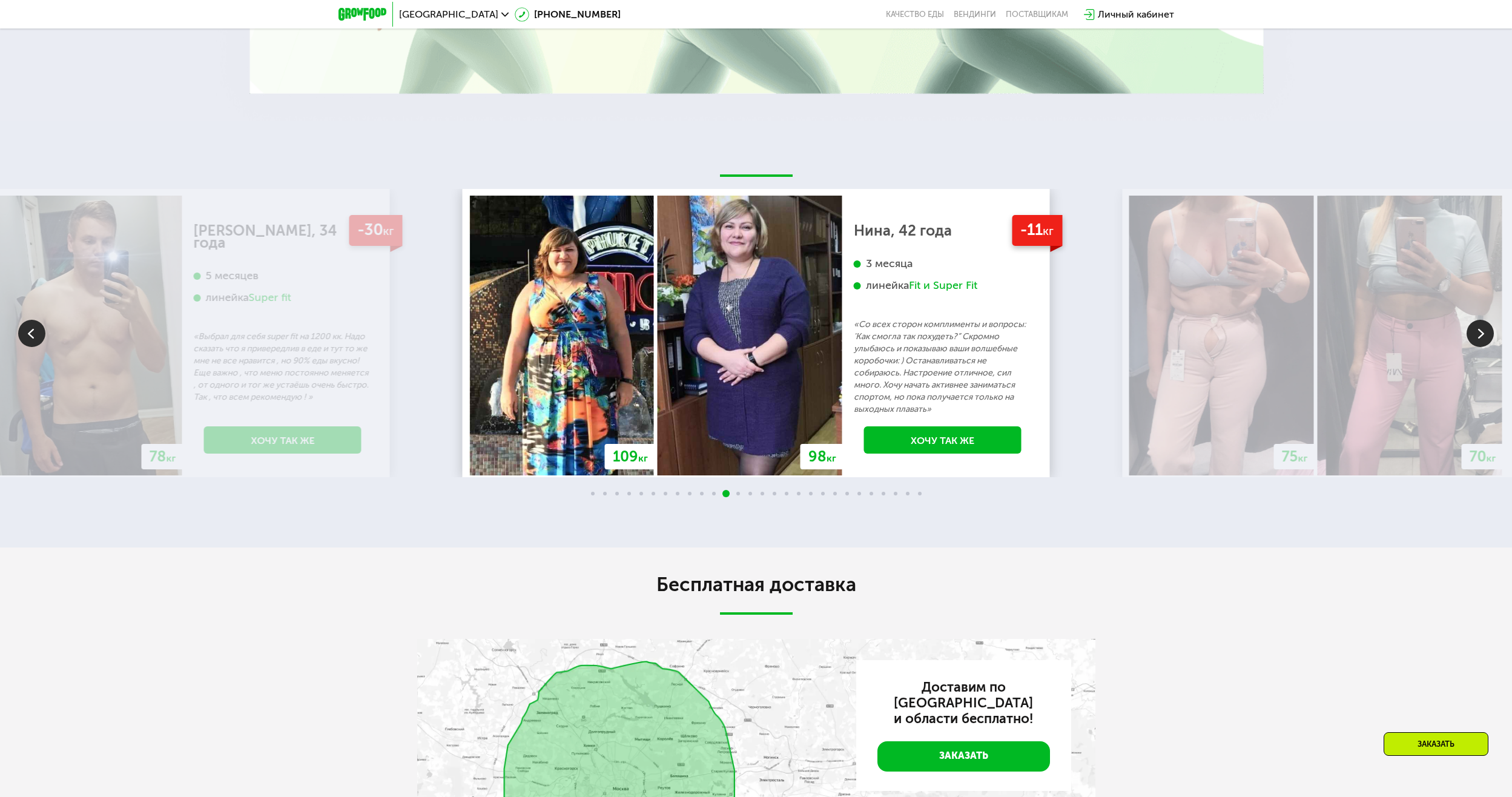
click at [1477, 329] on img at bounding box center [1480, 333] width 27 height 27
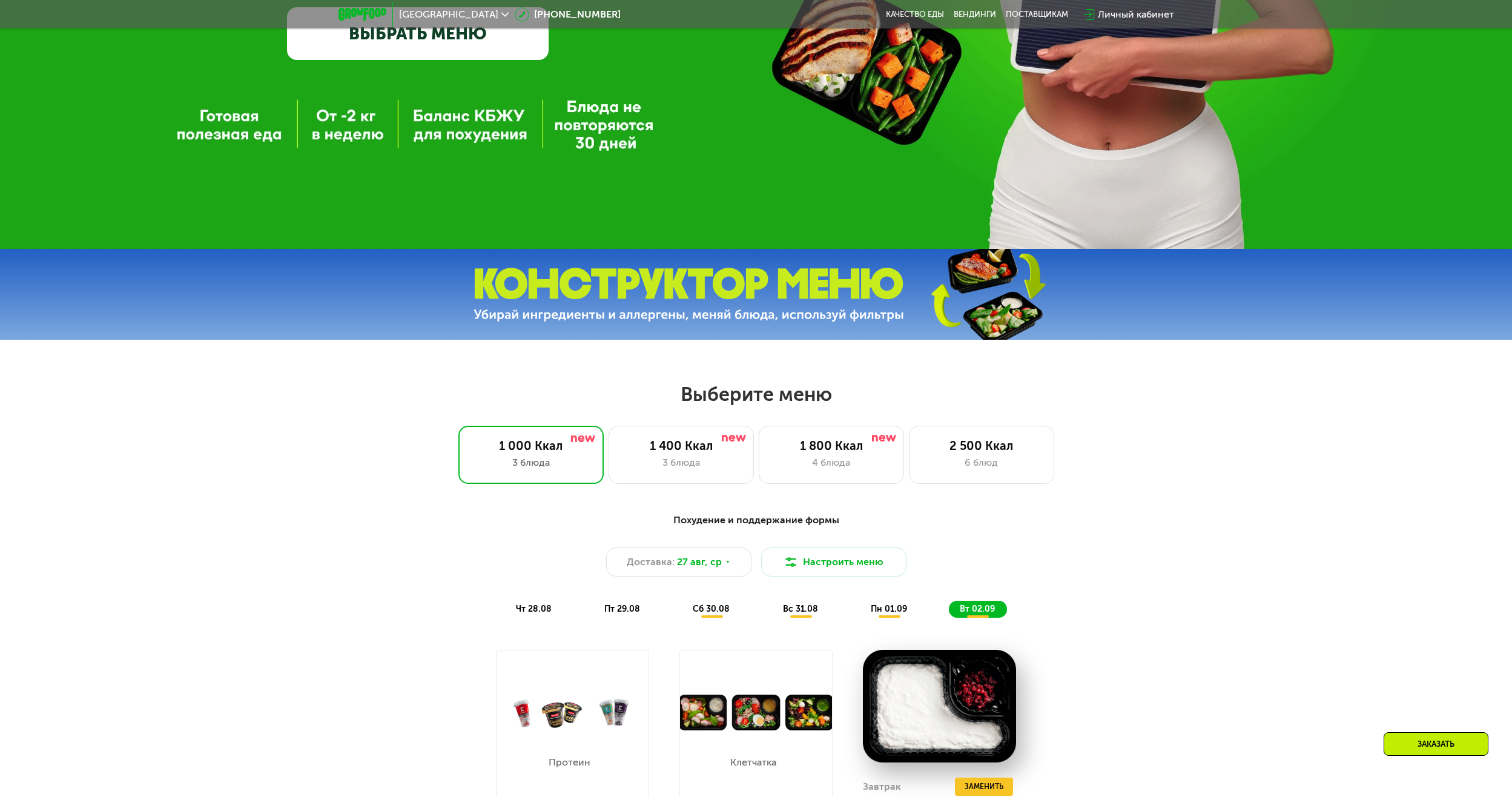
scroll to position [0, 0]
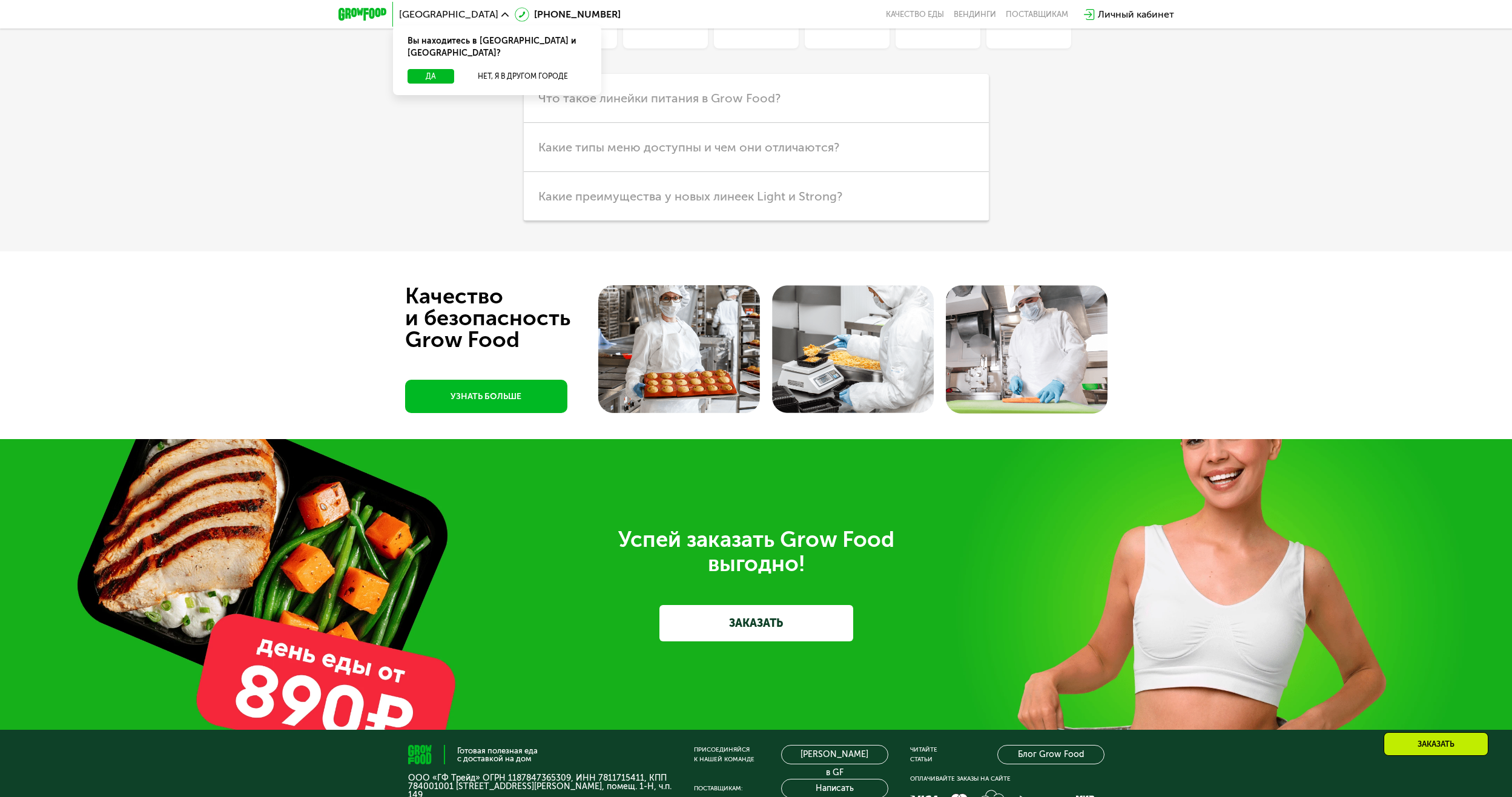
scroll to position [3848, 0]
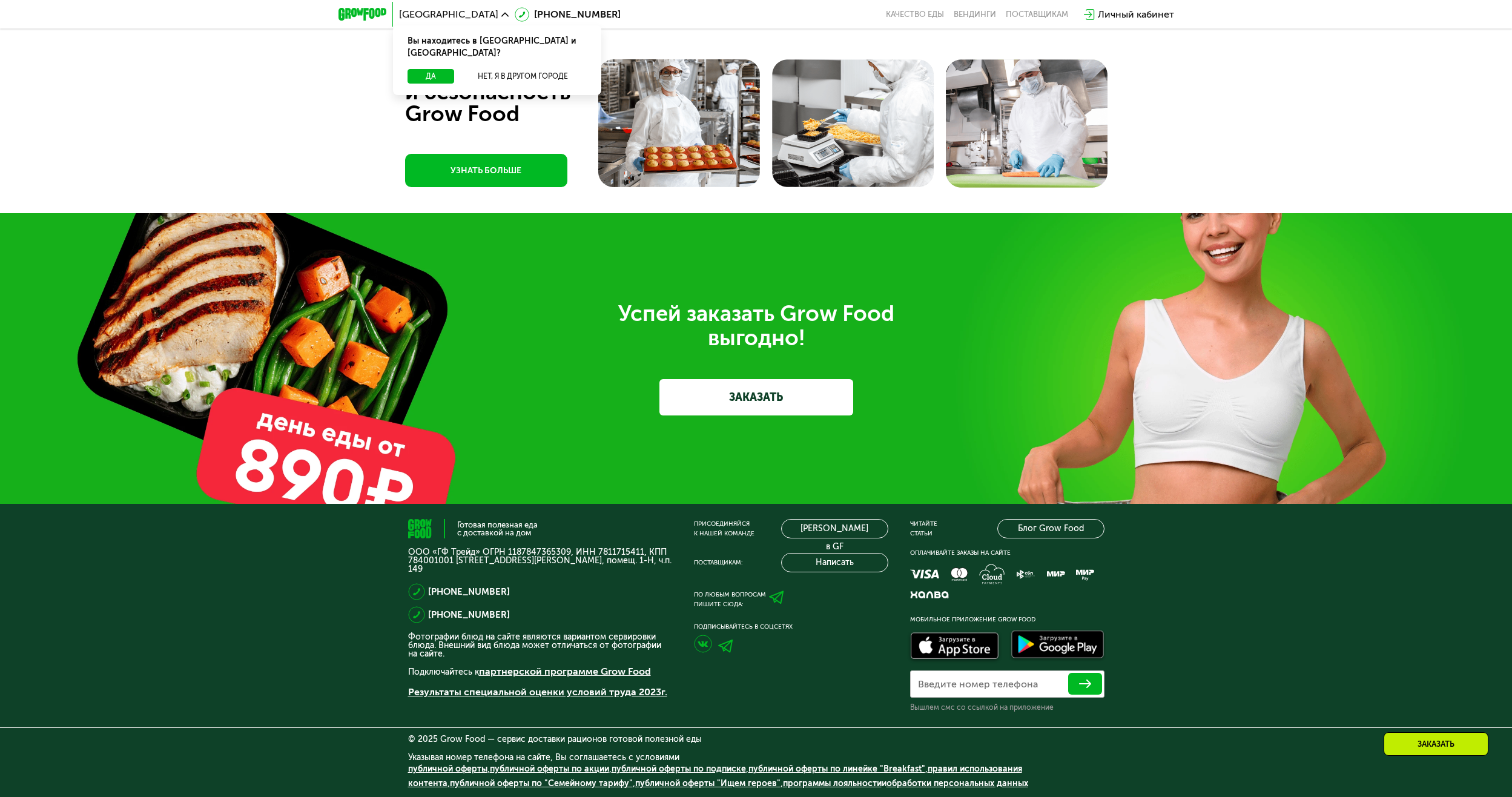
click at [758, 415] on link "ЗАКАЗАТЬ" at bounding box center [756, 397] width 194 height 37
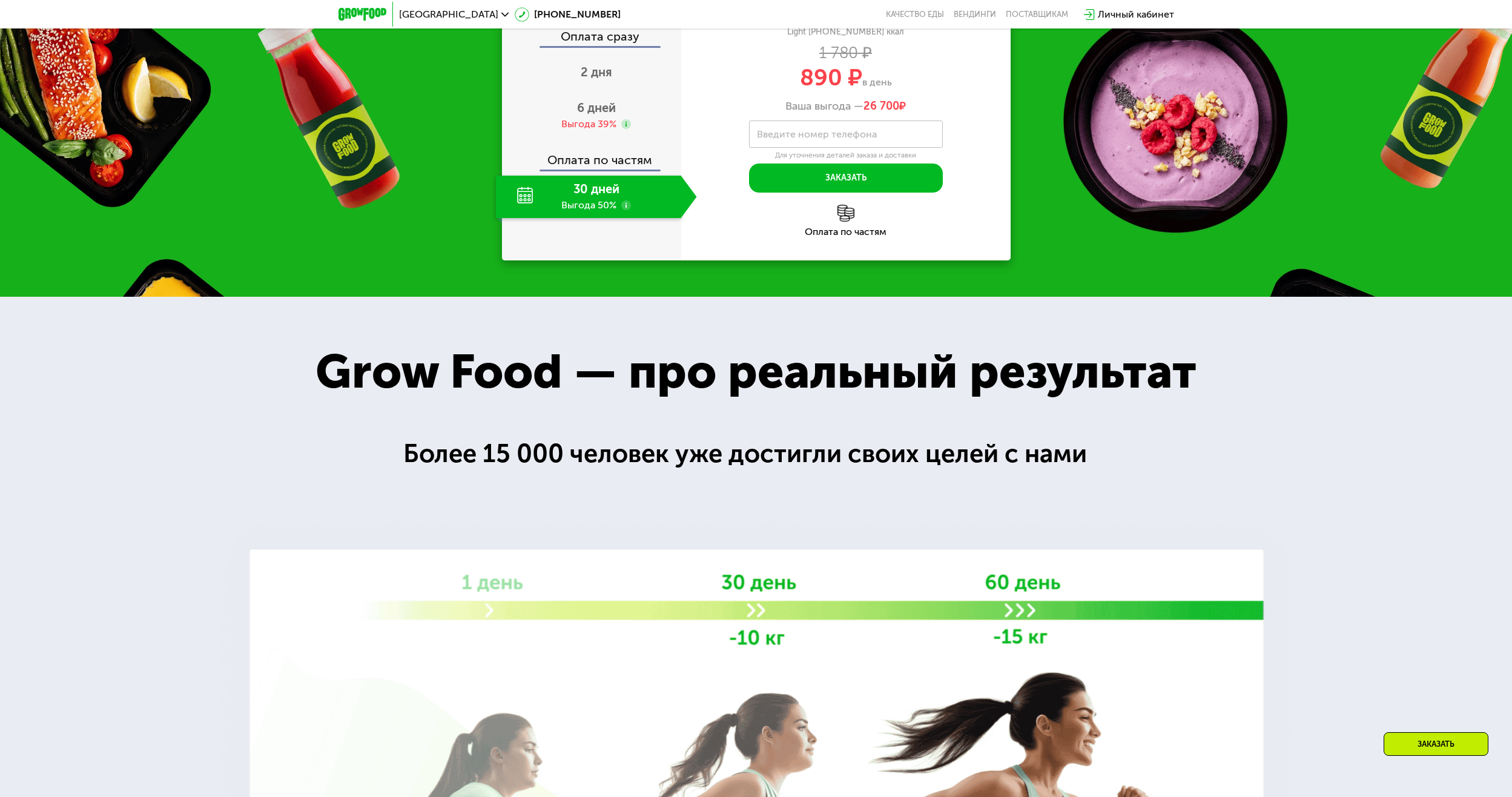
scroll to position [1479, 0]
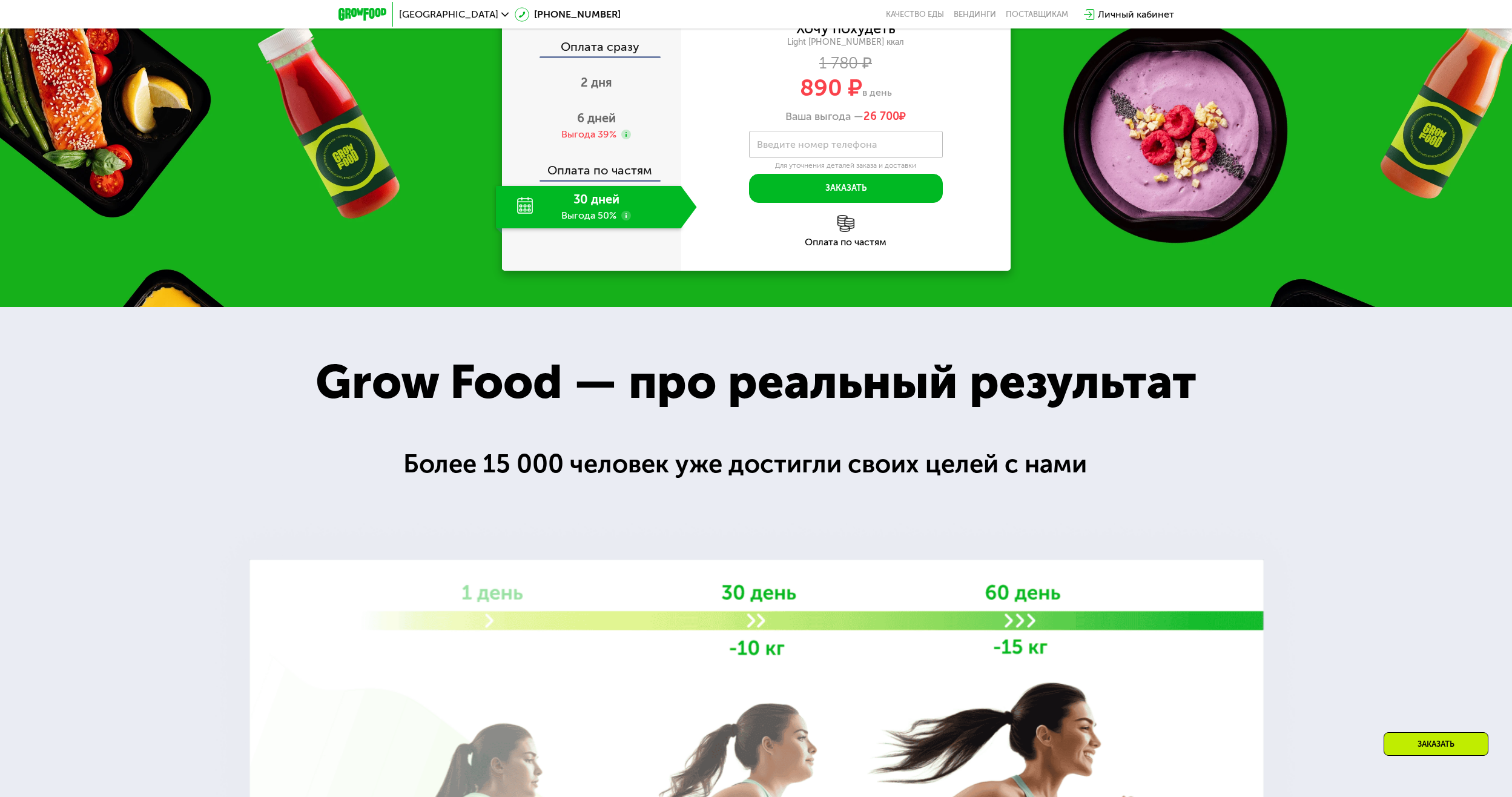
drag, startPoint x: 825, startPoint y: 254, endPoint x: 851, endPoint y: 258, distance: 26.3
click at [826, 148] on label "Введите номер телефона" at bounding box center [817, 144] width 120 height 6
click at [826, 158] on input "Введите номер телефона" at bounding box center [845, 144] width 194 height 27
click at [862, 158] on input "Введите номер телефона" at bounding box center [845, 144] width 194 height 27
type input "**********"
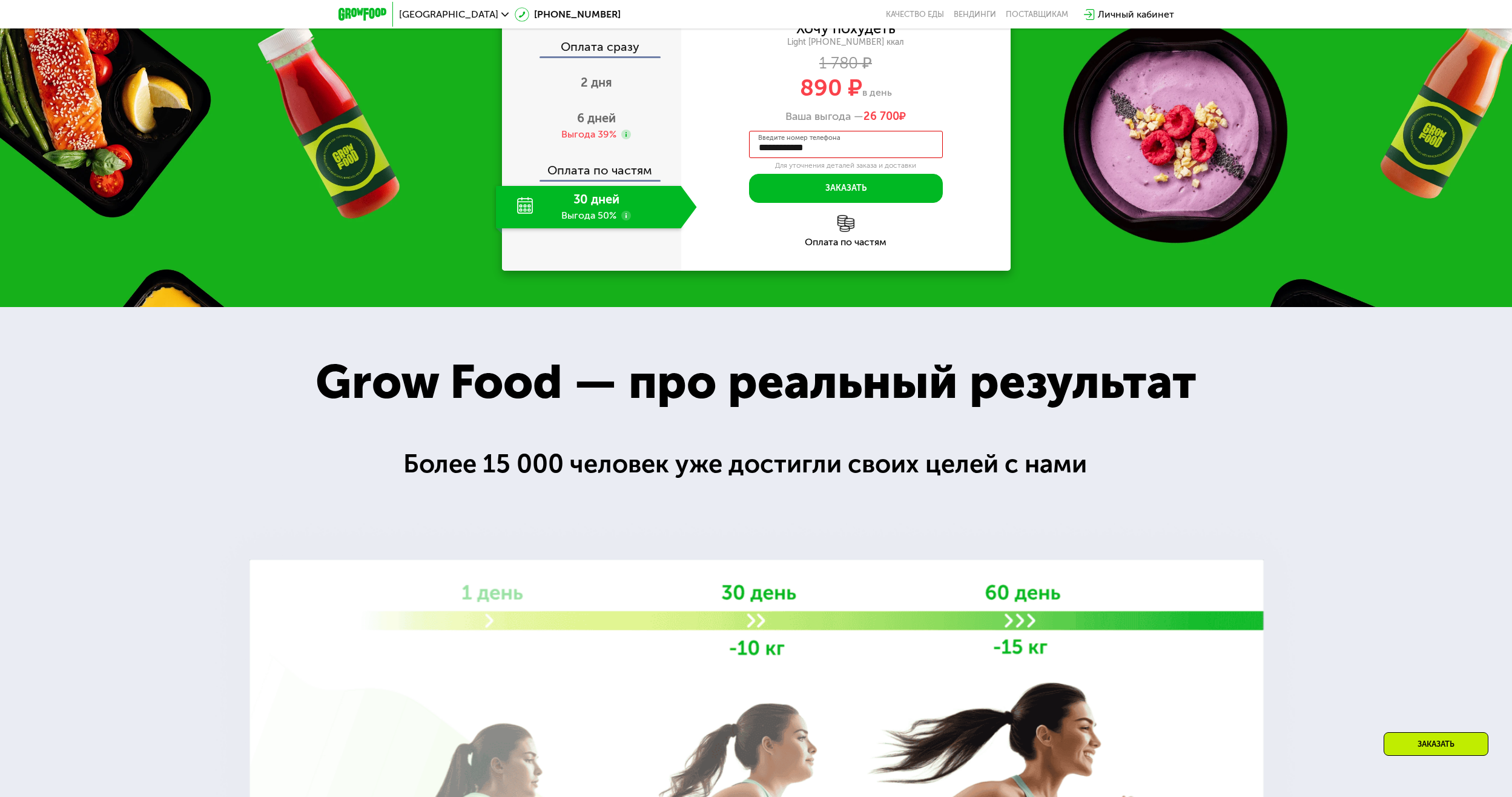
drag, startPoint x: 600, startPoint y: 319, endPoint x: 592, endPoint y: 286, distance: 34.0
click at [599, 228] on div "30 дней Выгода 50%" at bounding box center [588, 207] width 185 height 42
click at [584, 180] on div "Оплата по частям" at bounding box center [592, 166] width 178 height 28
click at [628, 140] on use at bounding box center [626, 135] width 10 height 10
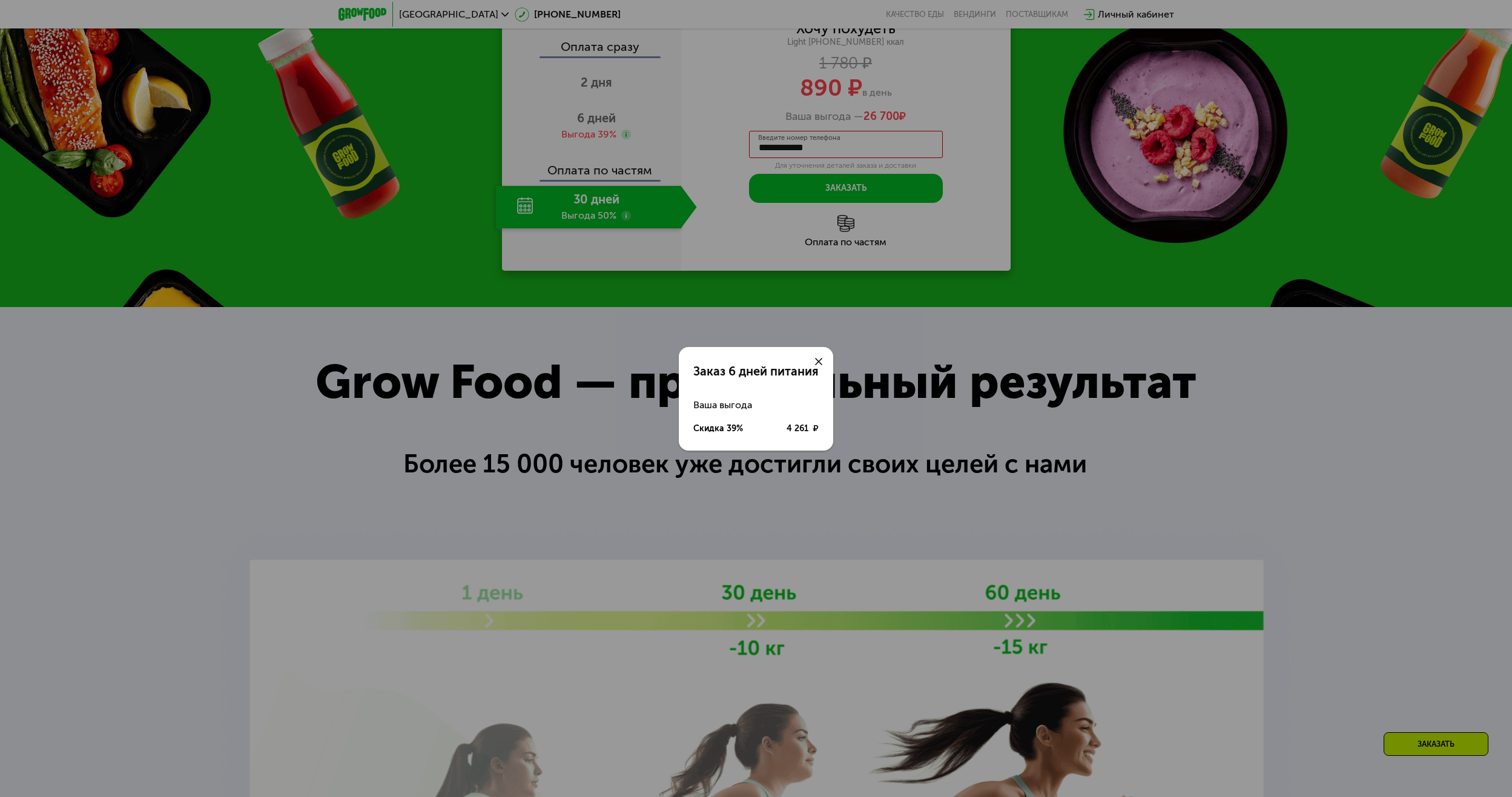
click at [816, 361] on icon at bounding box center [819, 362] width 7 height 7
